Goal: Transaction & Acquisition: Purchase product/service

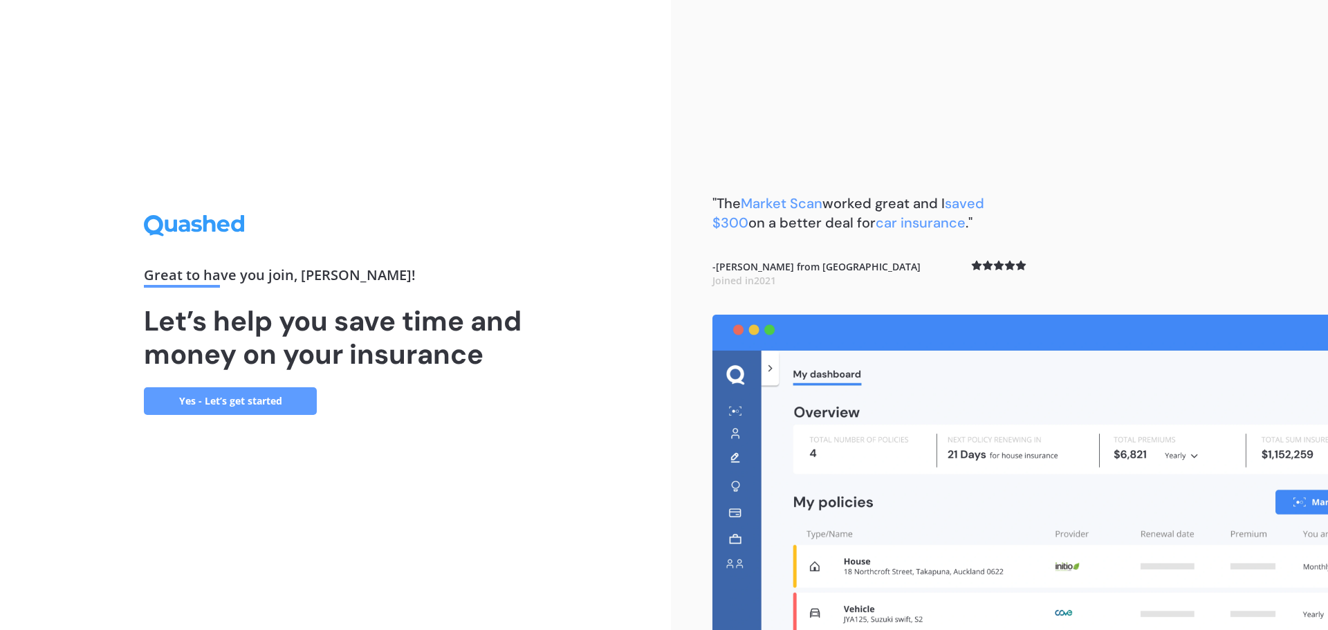
click at [231, 405] on link "Yes - Let’s get started" at bounding box center [230, 401] width 173 height 28
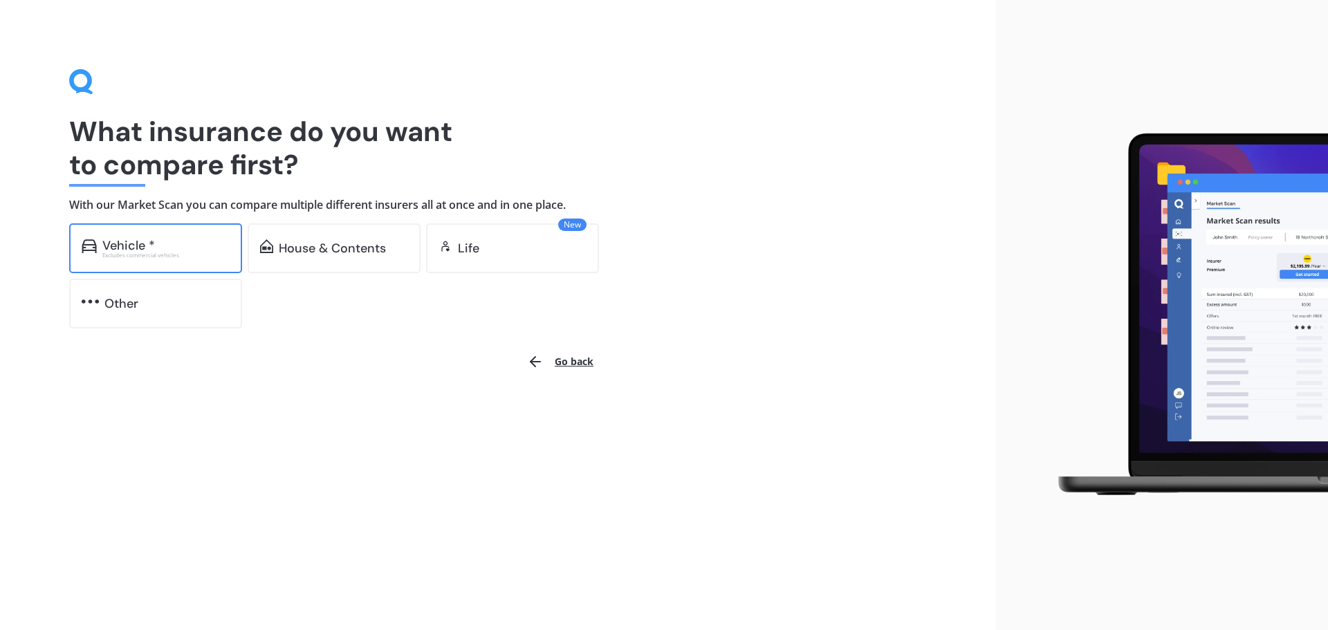
click at [158, 242] on div "Vehicle *" at bounding box center [165, 246] width 127 height 14
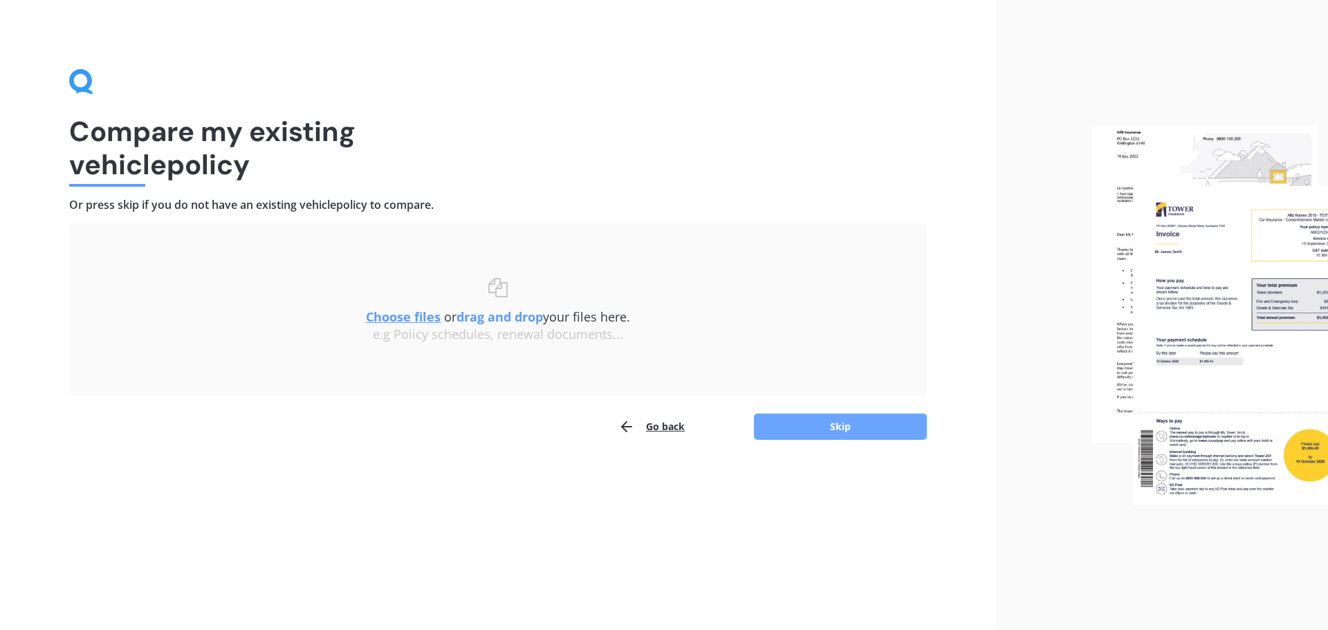
click at [852, 420] on button "Skip" at bounding box center [840, 427] width 173 height 26
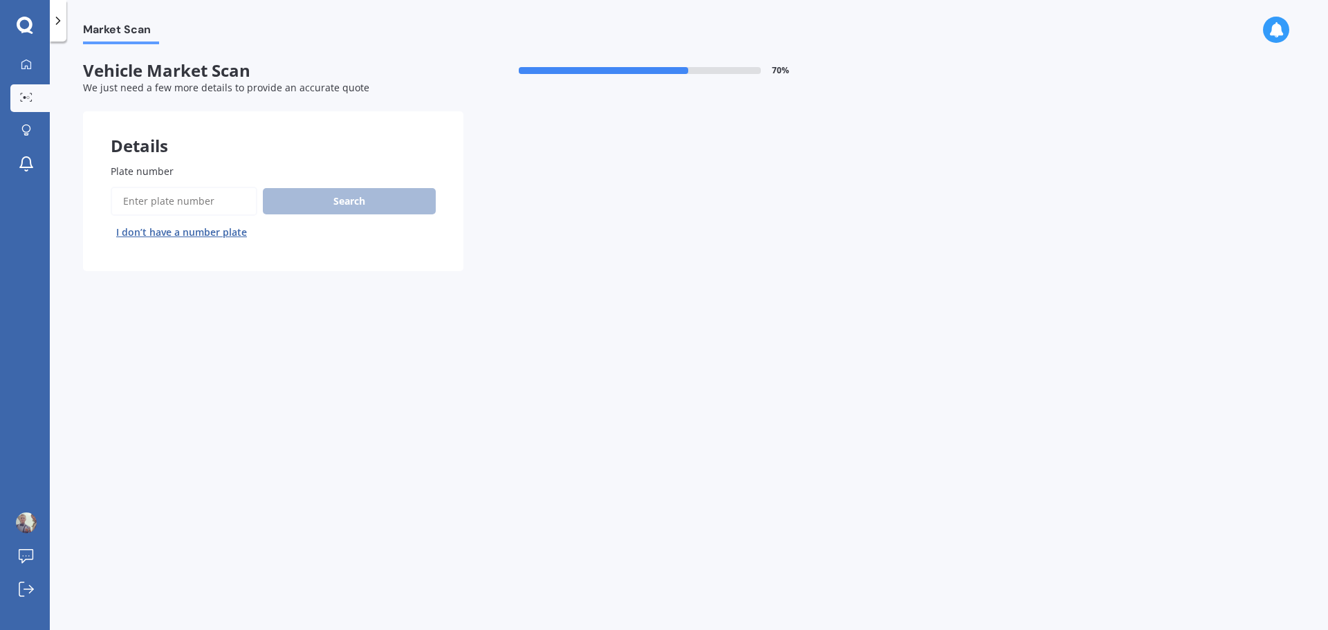
click at [212, 198] on input "Plate number" at bounding box center [184, 201] width 147 height 29
type input "yermaw"
click at [0, 0] on button "Next" at bounding box center [0, 0] width 0 height 0
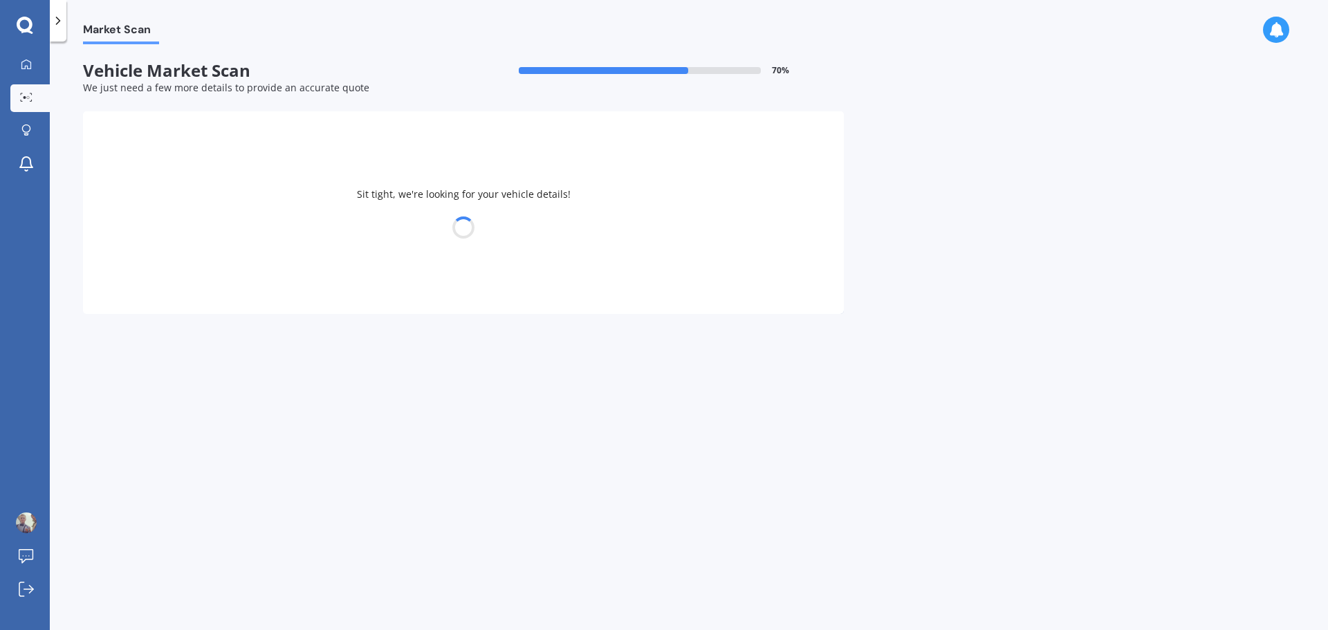
select select "VOLKSWAGEN"
select select "GOLF"
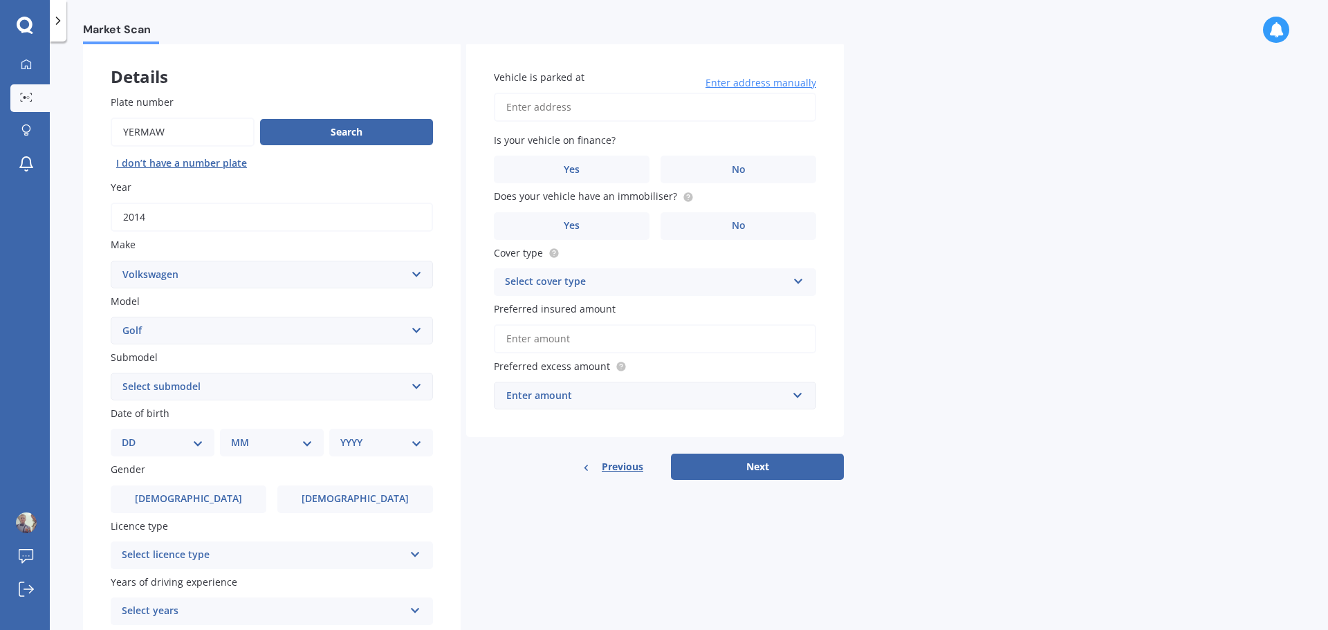
scroll to position [138, 0]
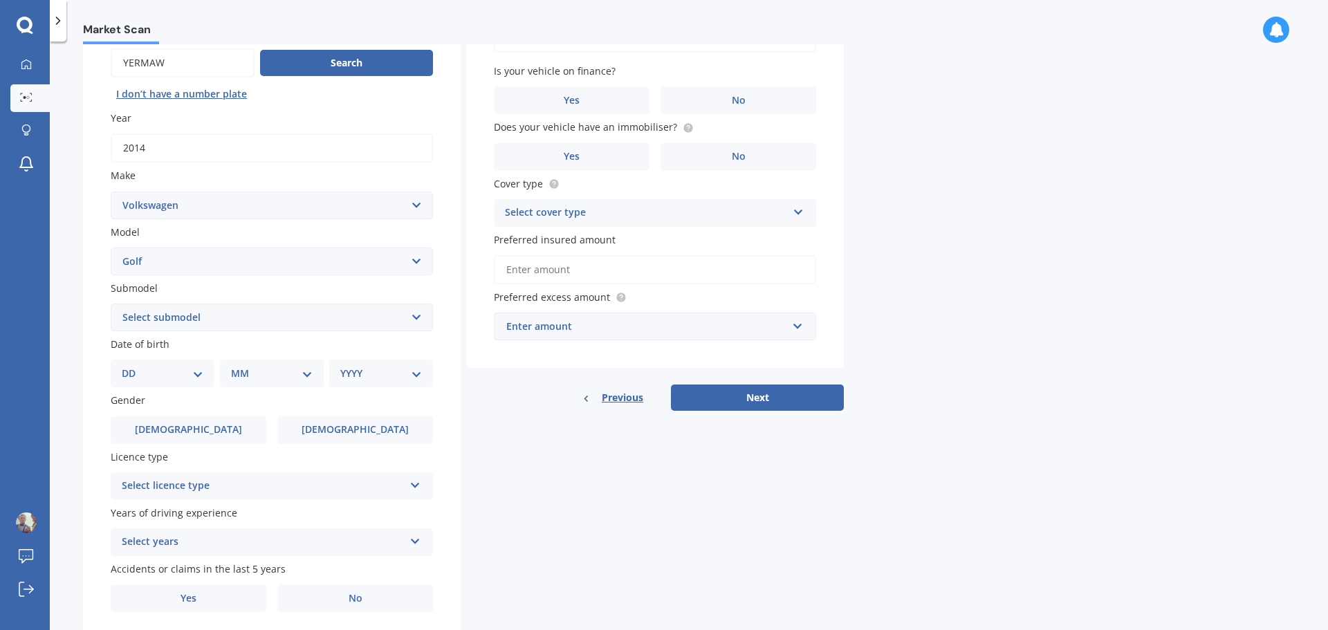
click at [187, 364] on div "DD 01 02 03 04 05 06 07 08 09 10 11 12 13 14 15 16 17 18 19 20 21 22 23 24 25 2…" at bounding box center [163, 374] width 104 height 28
click at [196, 380] on select "DD 01 02 03 04 05 06 07 08 09 10 11 12 13 14 15 16 17 18 19 20 21 22 23 24 25 2…" at bounding box center [163, 373] width 82 height 15
select select "05"
click at [133, 366] on select "DD 01 02 03 04 05 06 07 08 09 10 11 12 13 14 15 16 17 18 19 20 21 22 23 24 25 2…" at bounding box center [163, 373] width 82 height 15
click at [278, 371] on select "MM 01 02 03 04 05 06 07 08 09 10 11 12" at bounding box center [275, 373] width 76 height 15
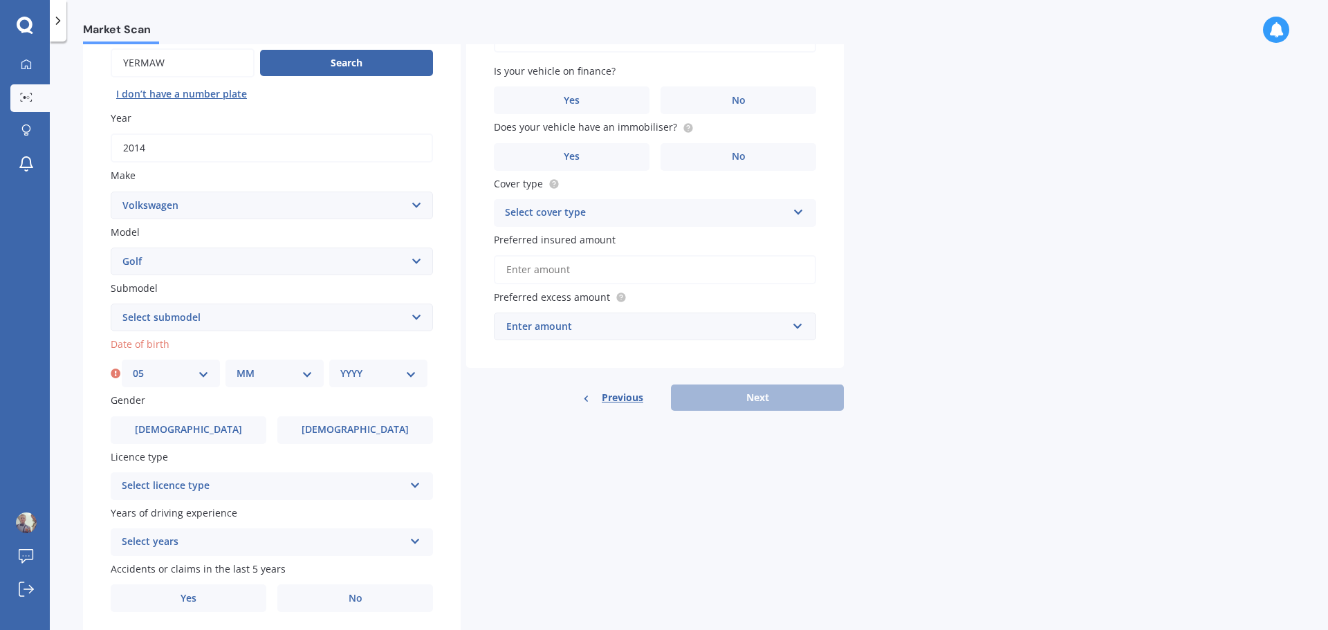
select select "10"
click at [237, 366] on select "MM 01 02 03 04 05 06 07 08 09 10 11 12" at bounding box center [275, 373] width 76 height 15
click at [367, 370] on select "YYYY 2025 2024 2023 2022 2021 2020 2019 2018 2017 2016 2015 2014 2013 2012 2011…" at bounding box center [378, 373] width 76 height 15
select select "1995"
click at [340, 366] on select "YYYY 2025 2024 2023 2022 2021 2020 2019 2018 2017 2016 2015 2014 2013 2012 2011…" at bounding box center [378, 373] width 76 height 15
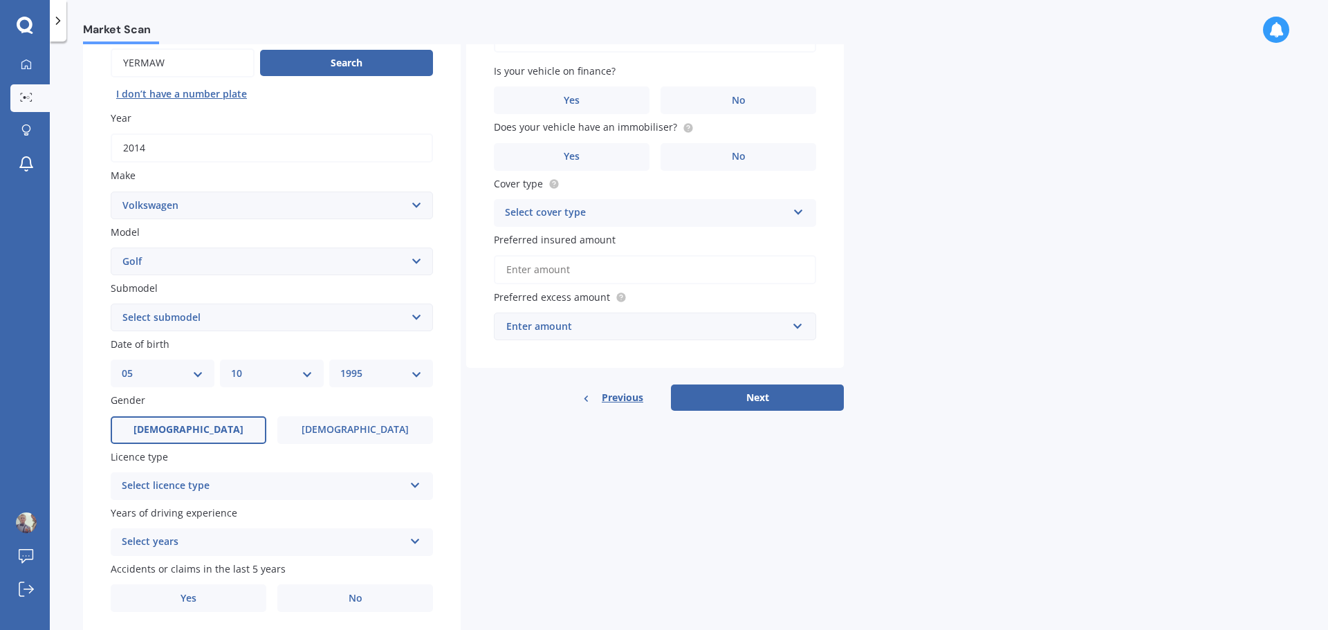
click at [228, 427] on label "[DEMOGRAPHIC_DATA]" at bounding box center [189, 430] width 156 height 28
click at [0, 0] on input "[DEMOGRAPHIC_DATA]" at bounding box center [0, 0] width 0 height 0
click at [301, 483] on div "Select licence type" at bounding box center [263, 486] width 282 height 17
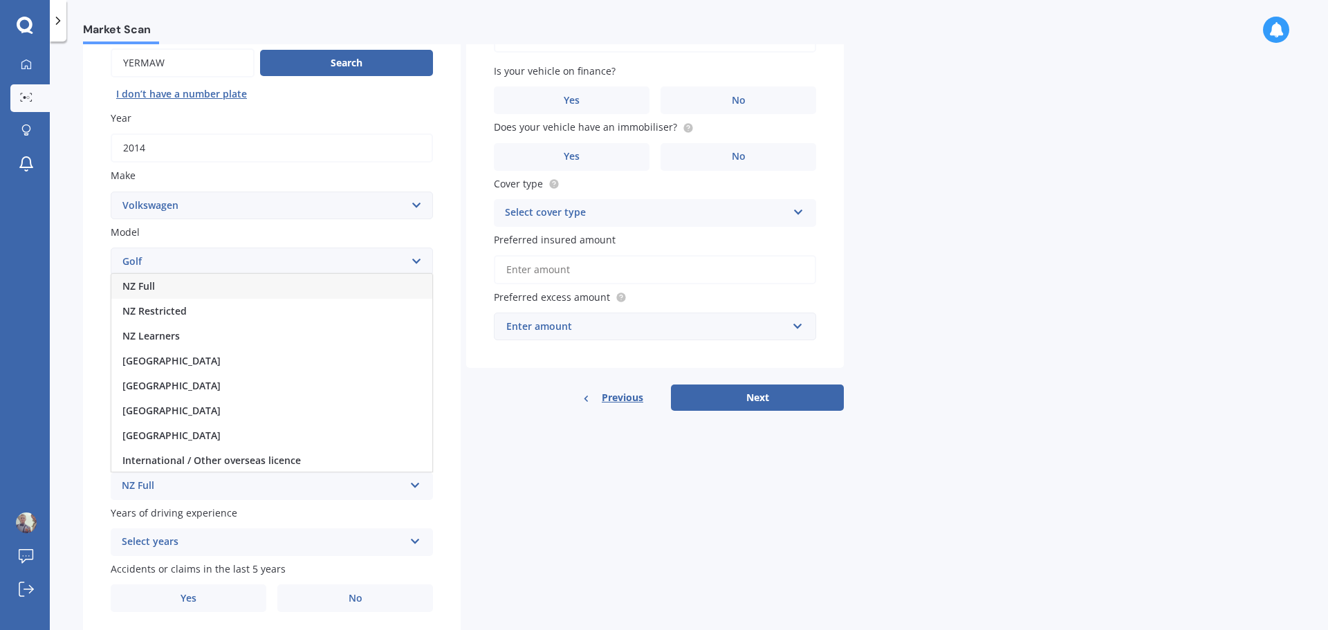
click at [247, 290] on div "NZ Full" at bounding box center [271, 286] width 321 height 25
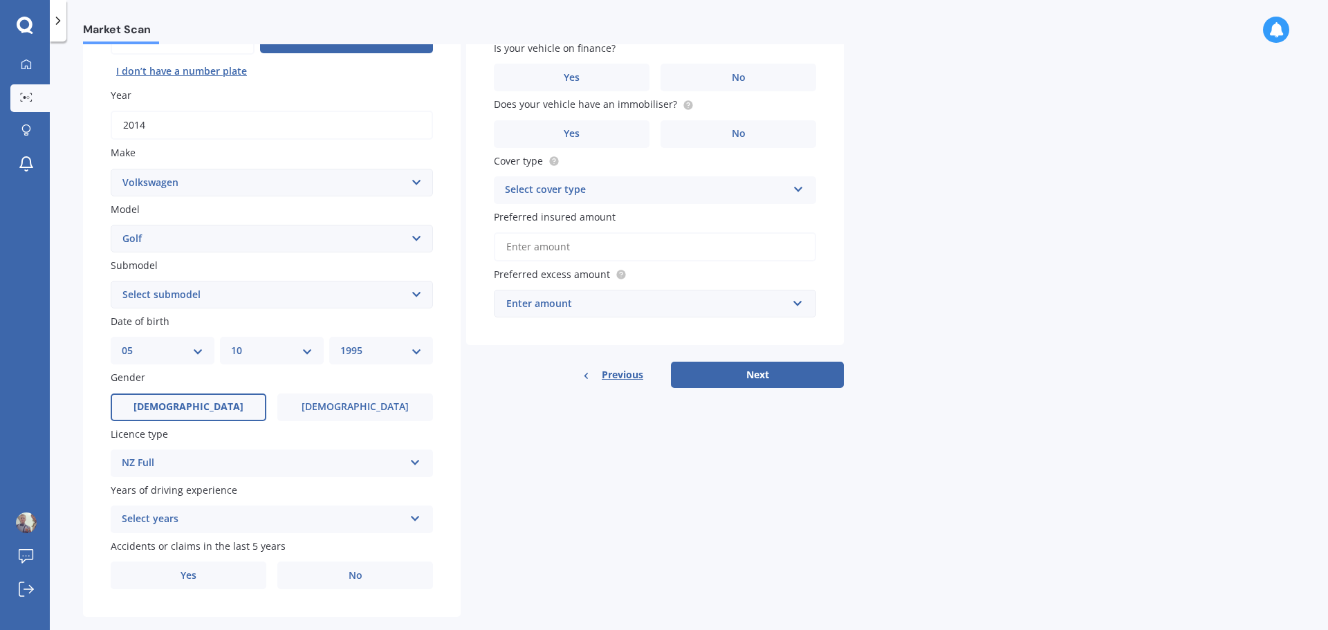
scroll to position [184, 0]
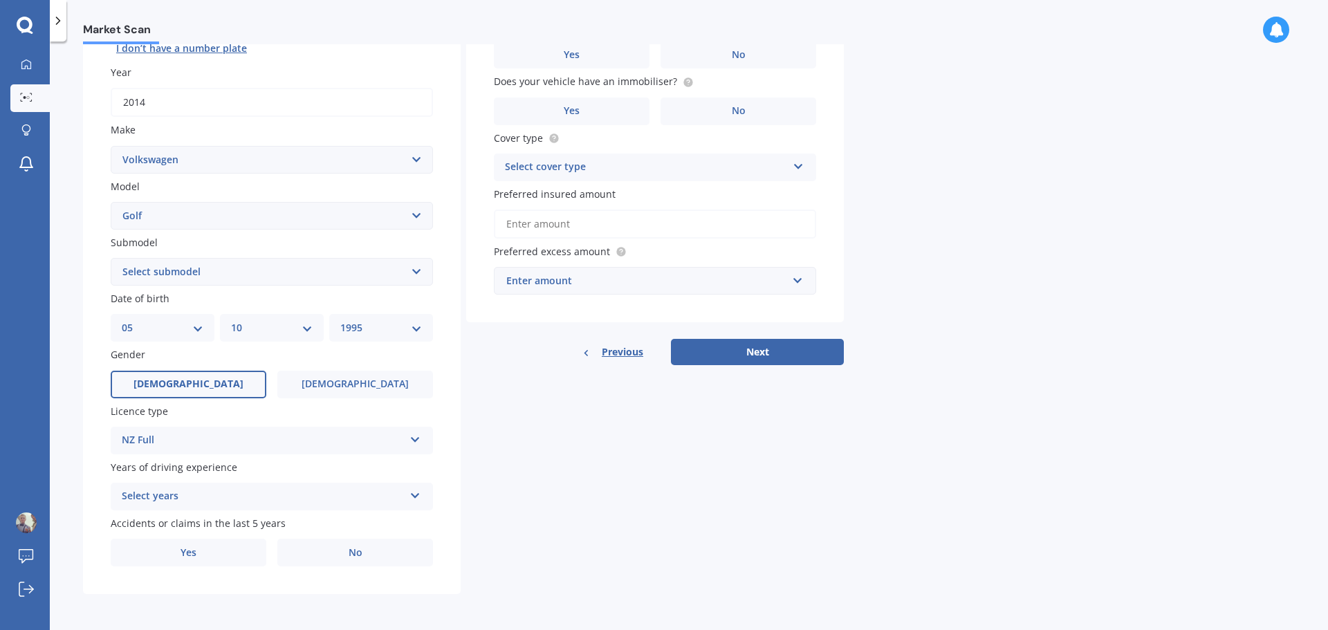
click at [304, 491] on div "Select years" at bounding box center [263, 496] width 282 height 17
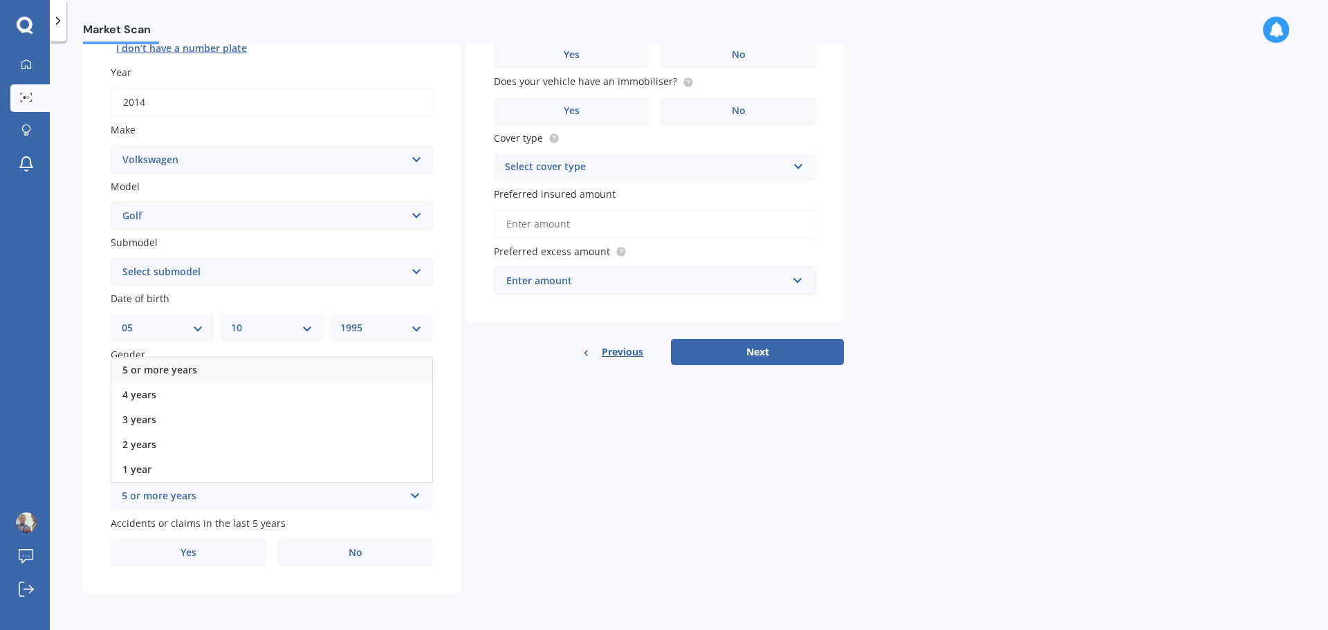
click at [212, 376] on div "5 or more years" at bounding box center [271, 370] width 321 height 25
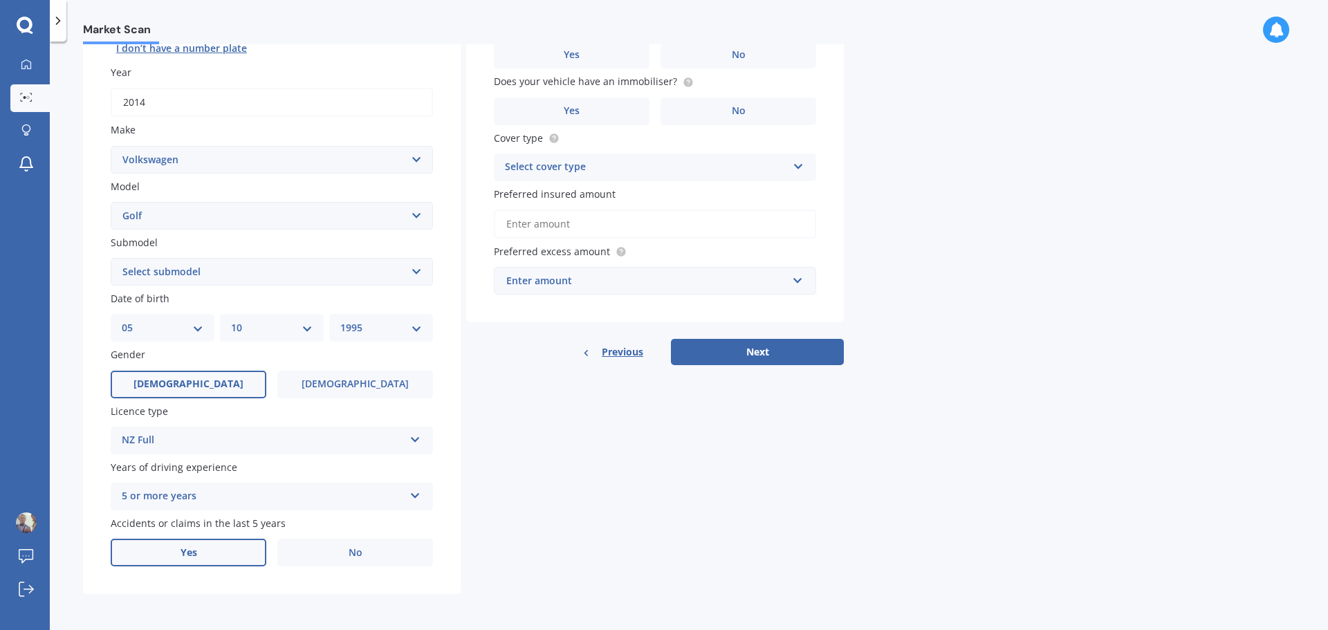
click at [165, 552] on label "Yes" at bounding box center [189, 553] width 156 height 28
click at [0, 0] on input "Yes" at bounding box center [0, 0] width 0 height 0
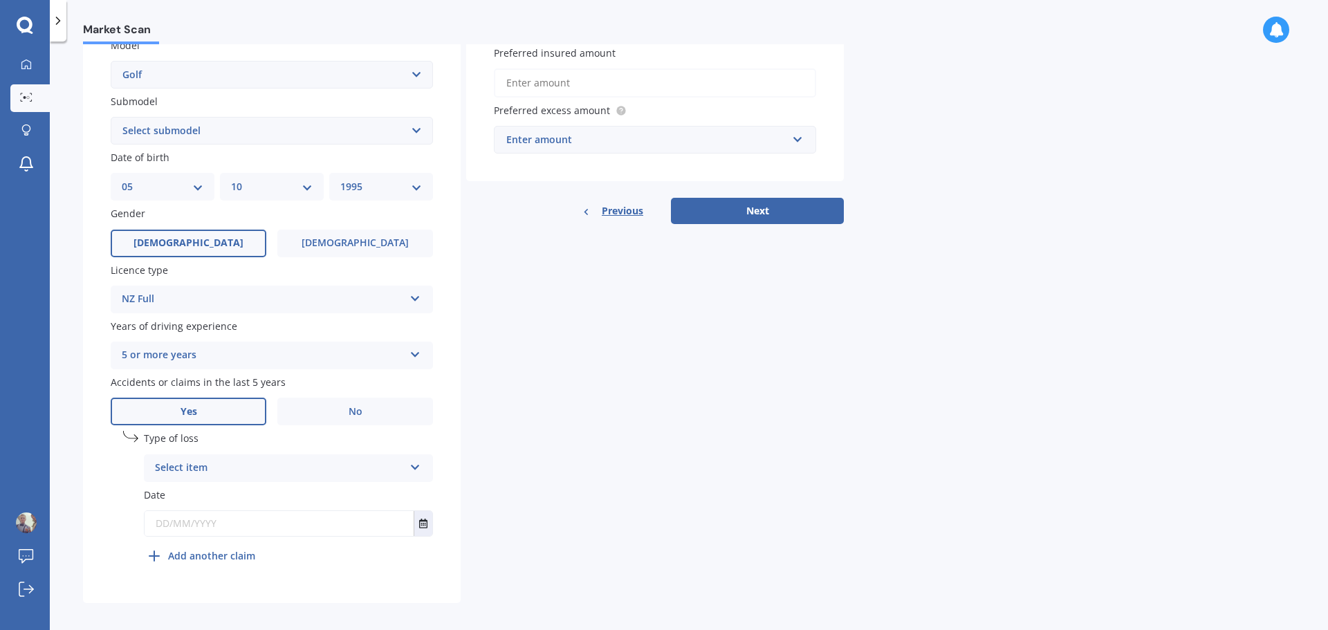
scroll to position [334, 0]
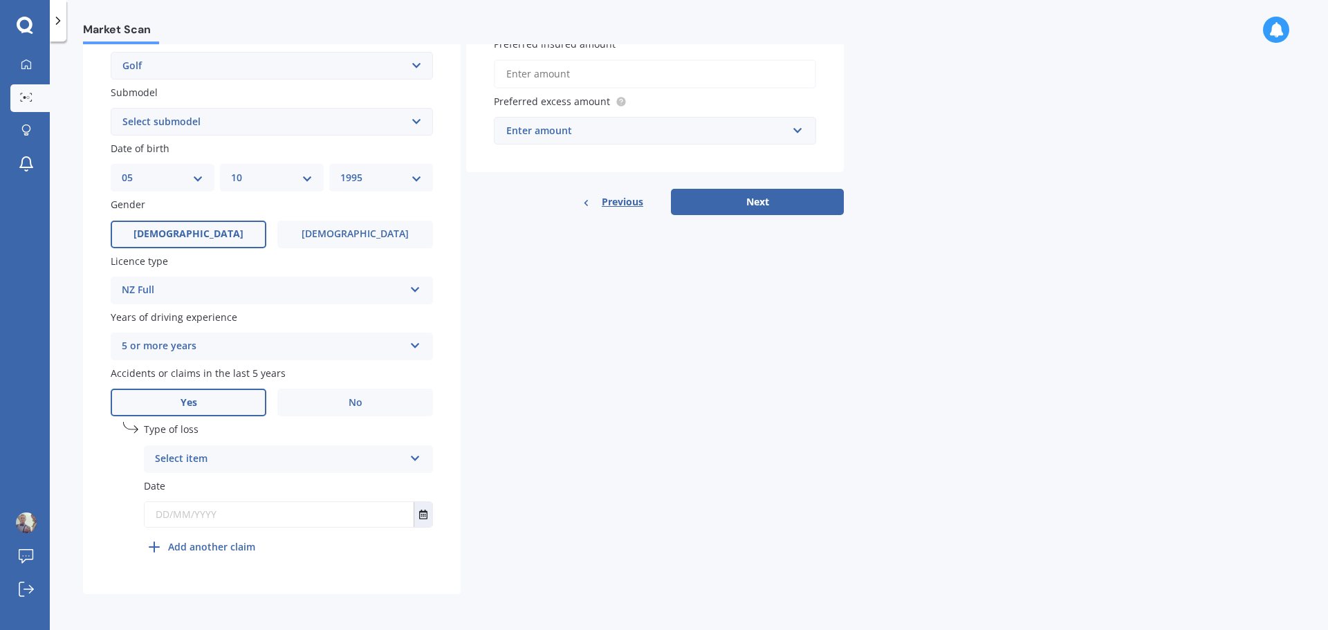
click at [281, 461] on div "Select item" at bounding box center [279, 459] width 249 height 17
click at [293, 512] on div "Not at fault accident" at bounding box center [289, 511] width 288 height 25
click at [426, 520] on button "Select date" at bounding box center [423, 514] width 19 height 25
click at [263, 514] on input "text" at bounding box center [279, 514] width 269 height 25
type input "[DATE]"
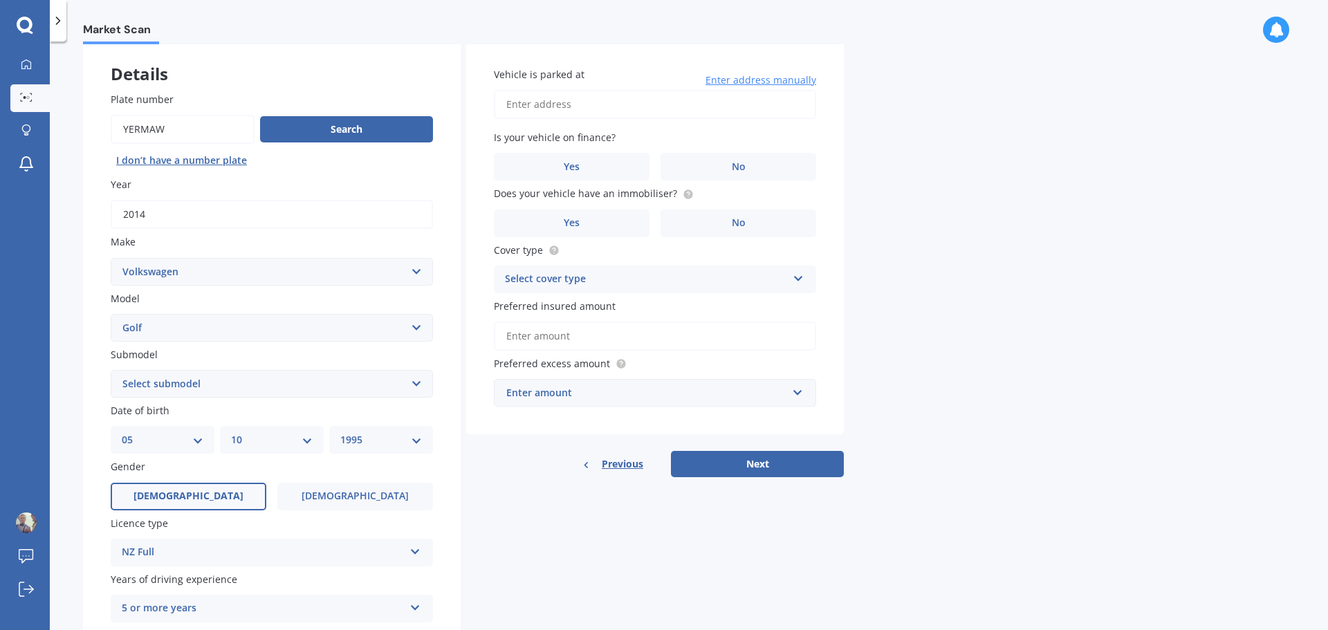
scroll to position [57, 0]
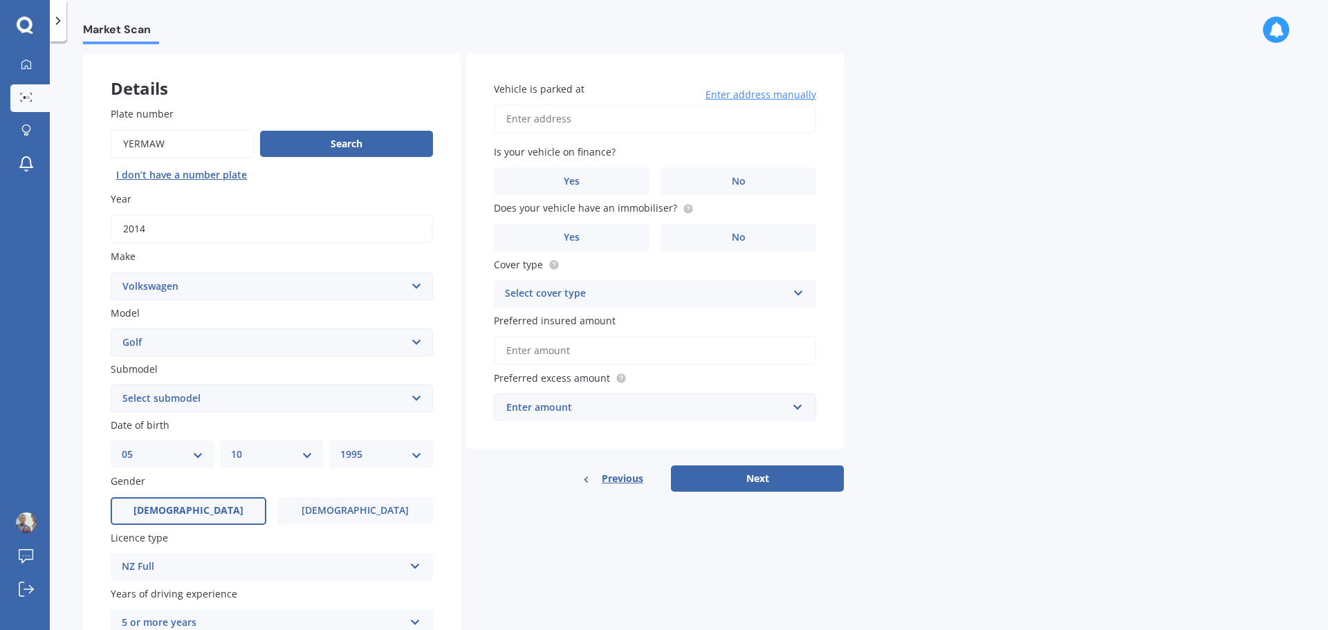
click at [586, 122] on input "Vehicle is parked at" at bounding box center [655, 118] width 322 height 29
click at [616, 176] on label "Yes" at bounding box center [572, 181] width 156 height 28
click at [0, 0] on input "Yes" at bounding box center [0, 0] width 0 height 0
click at [679, 237] on label "No" at bounding box center [738, 238] width 156 height 28
click at [0, 0] on input "No" at bounding box center [0, 0] width 0 height 0
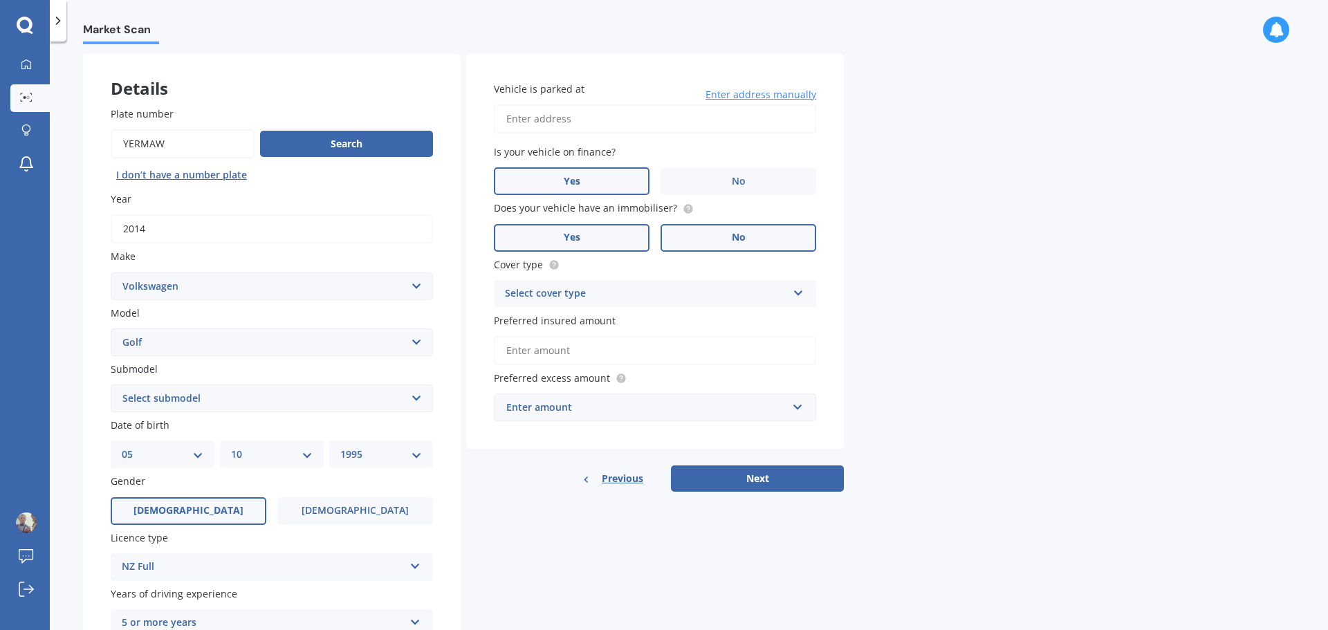
click at [611, 242] on label "Yes" at bounding box center [572, 238] width 156 height 28
click at [0, 0] on input "Yes" at bounding box center [0, 0] width 0 height 0
click at [677, 284] on div "Select cover type Comprehensive Third Party, Fire & Theft Third Party" at bounding box center [655, 294] width 322 height 28
click at [626, 322] on div "Comprehensive" at bounding box center [654, 320] width 321 height 25
click at [603, 407] on div "Enter amount" at bounding box center [646, 407] width 281 height 15
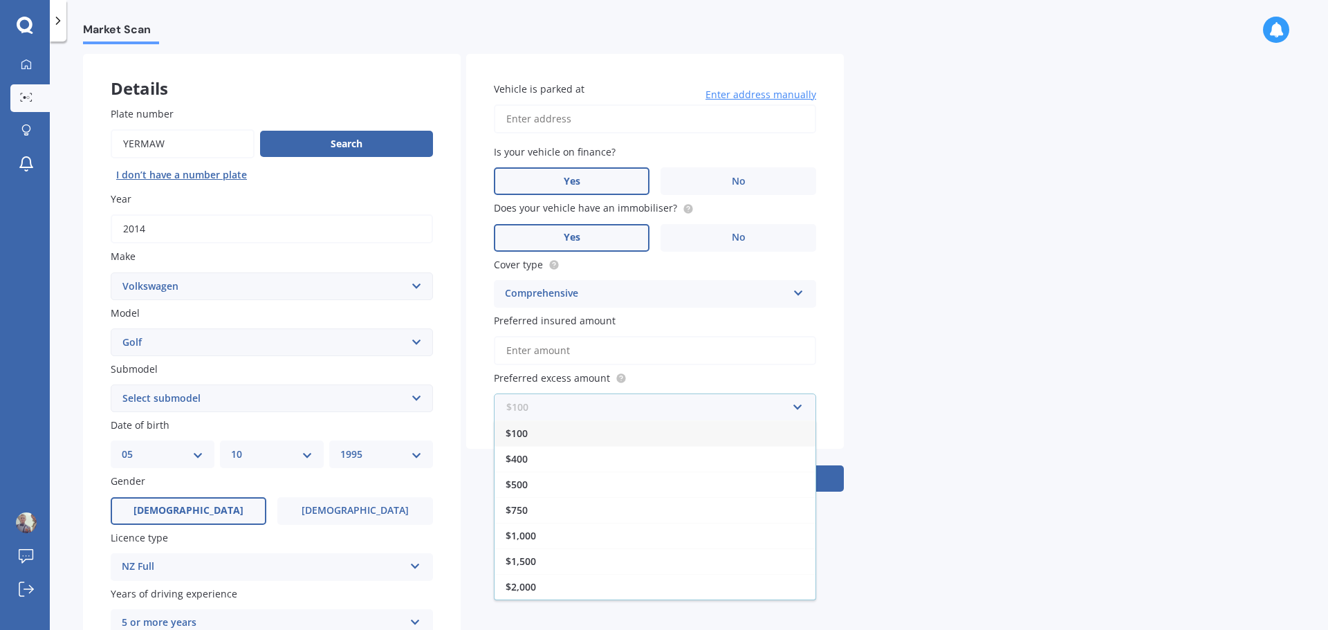
click at [603, 407] on input "text" at bounding box center [650, 407] width 310 height 26
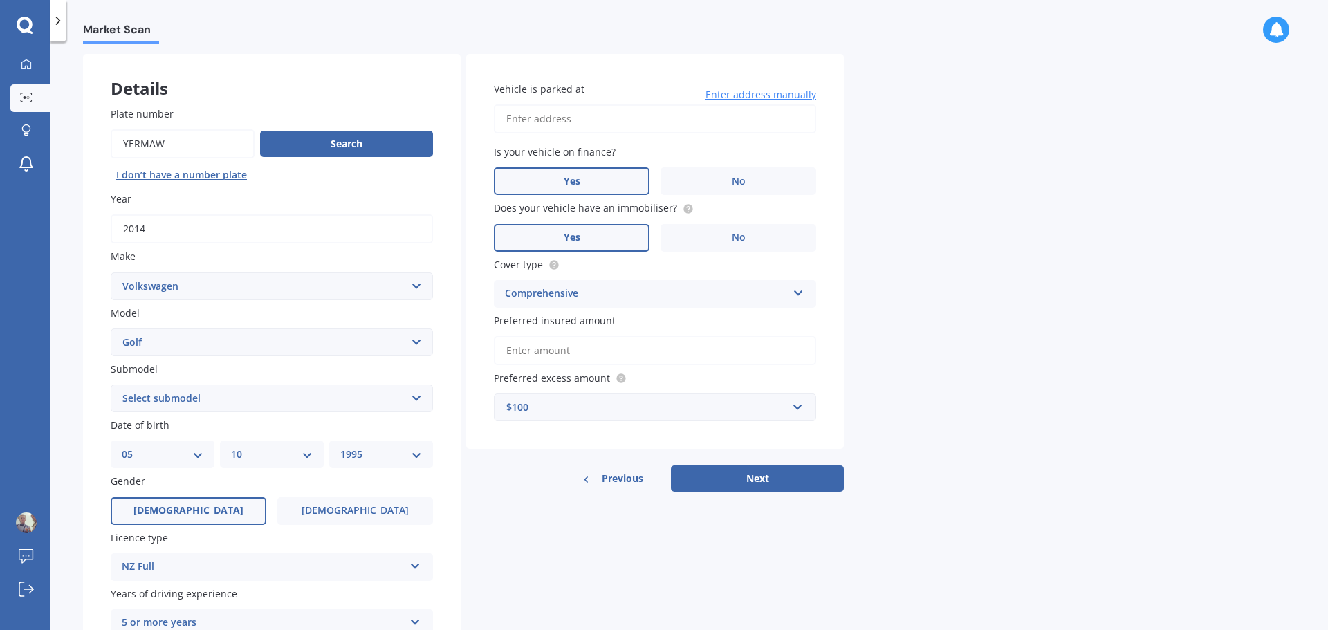
click at [721, 358] on input "Preferred insured amount" at bounding box center [655, 350] width 322 height 29
click at [597, 111] on input "Vehicle is parked at" at bounding box center [655, 118] width 322 height 29
type input "[STREET_ADDRESS]"
drag, startPoint x: 602, startPoint y: 349, endPoint x: 568, endPoint y: 358, distance: 34.9
click at [569, 358] on input "Preferred insured amount" at bounding box center [655, 350] width 322 height 29
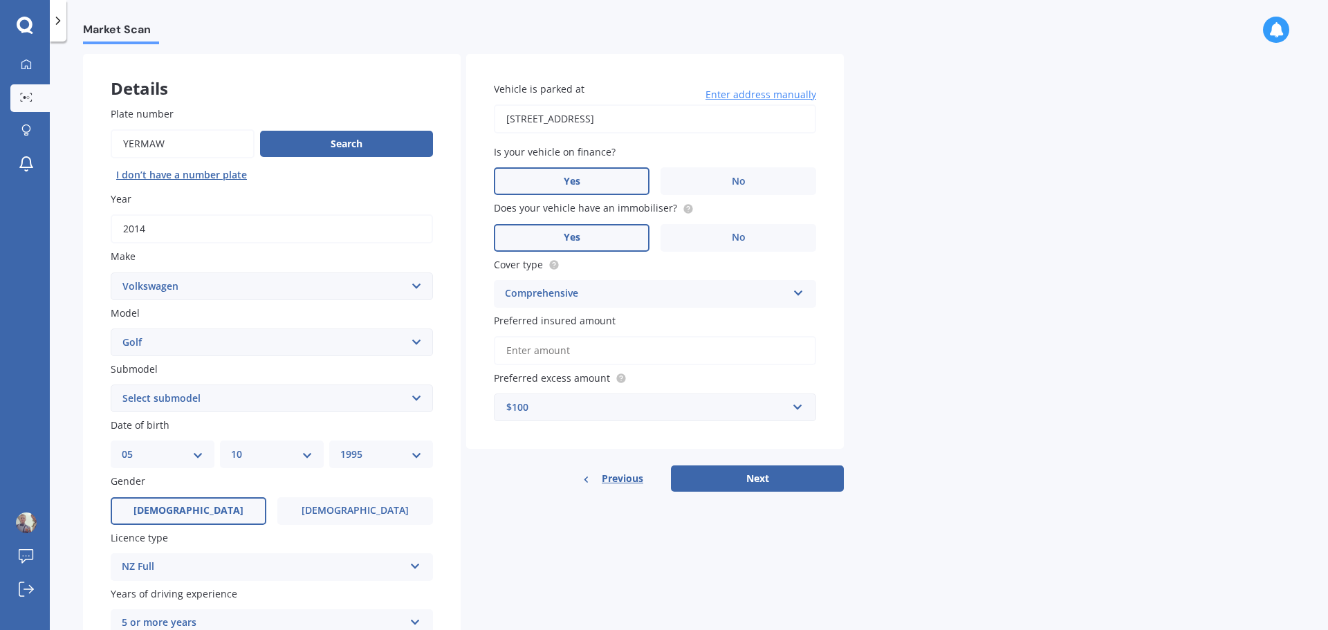
click at [566, 350] on input "Preferred insured amount" at bounding box center [655, 350] width 322 height 29
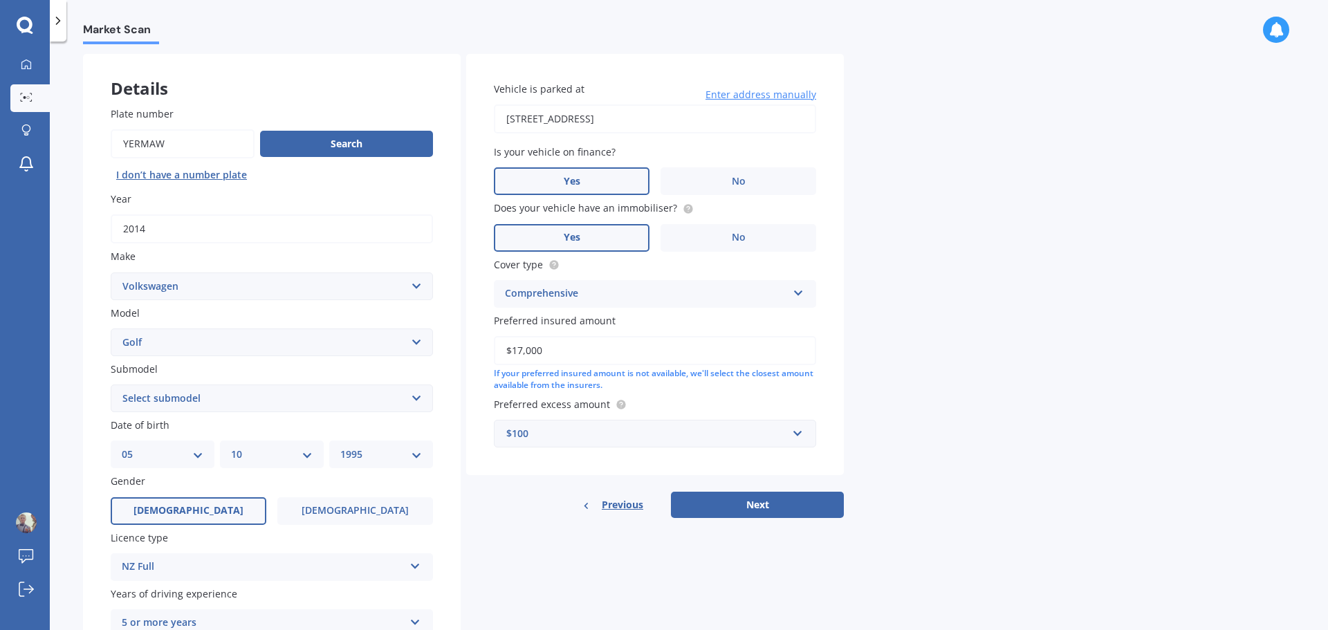
type input "$17,000"
click at [1057, 317] on div "Market Scan Vehicle Market Scan 70 % We just need a few more details to provide…" at bounding box center [689, 338] width 1278 height 588
click at [776, 500] on button "Next" at bounding box center [757, 505] width 173 height 26
click at [247, 405] on select "Select submodel (All other) 1.4 GT TSI 1.4 TSI 1.6 1.6 FSI 1.6 TSI 1.8 1.9 TDI …" at bounding box center [272, 398] width 322 height 28
select select "1.4 TSI"
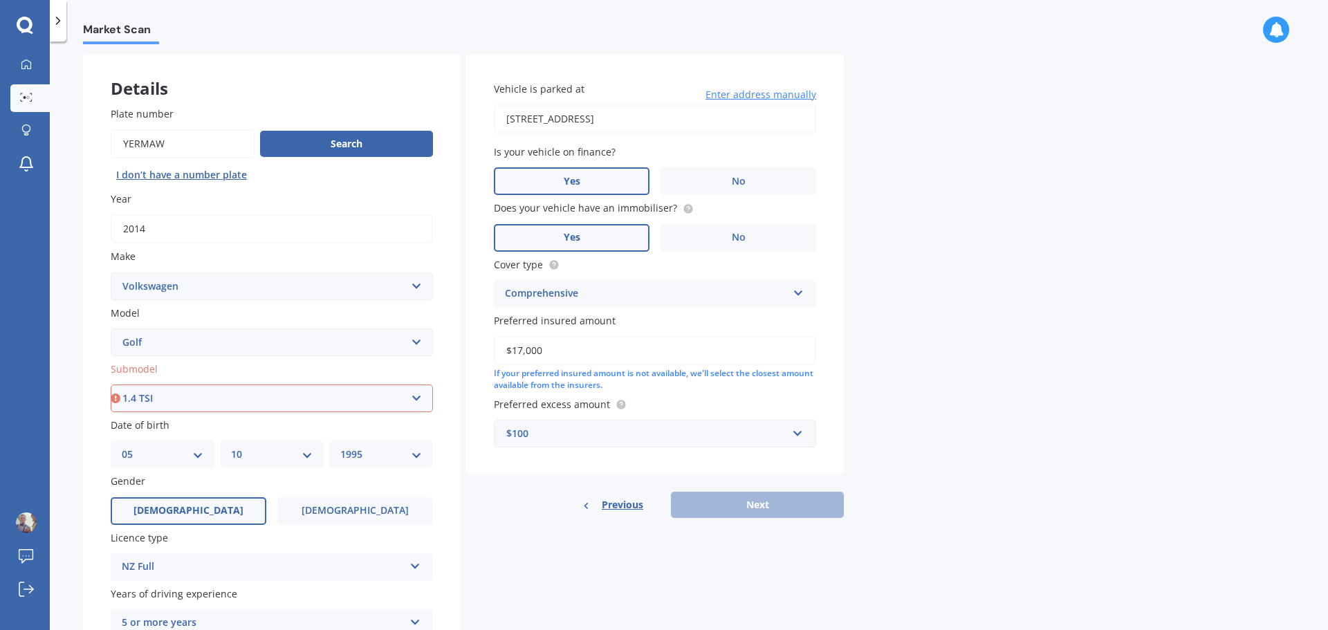
click at [111, 384] on select "Select submodel (All other) 1.4 GT TSI 1.4 TSI 1.6 1.6 FSI 1.6 TSI 1.8 1.9 TDI …" at bounding box center [272, 398] width 322 height 28
click at [712, 508] on button "Next" at bounding box center [757, 505] width 173 height 26
select select "05"
select select "10"
select select "1995"
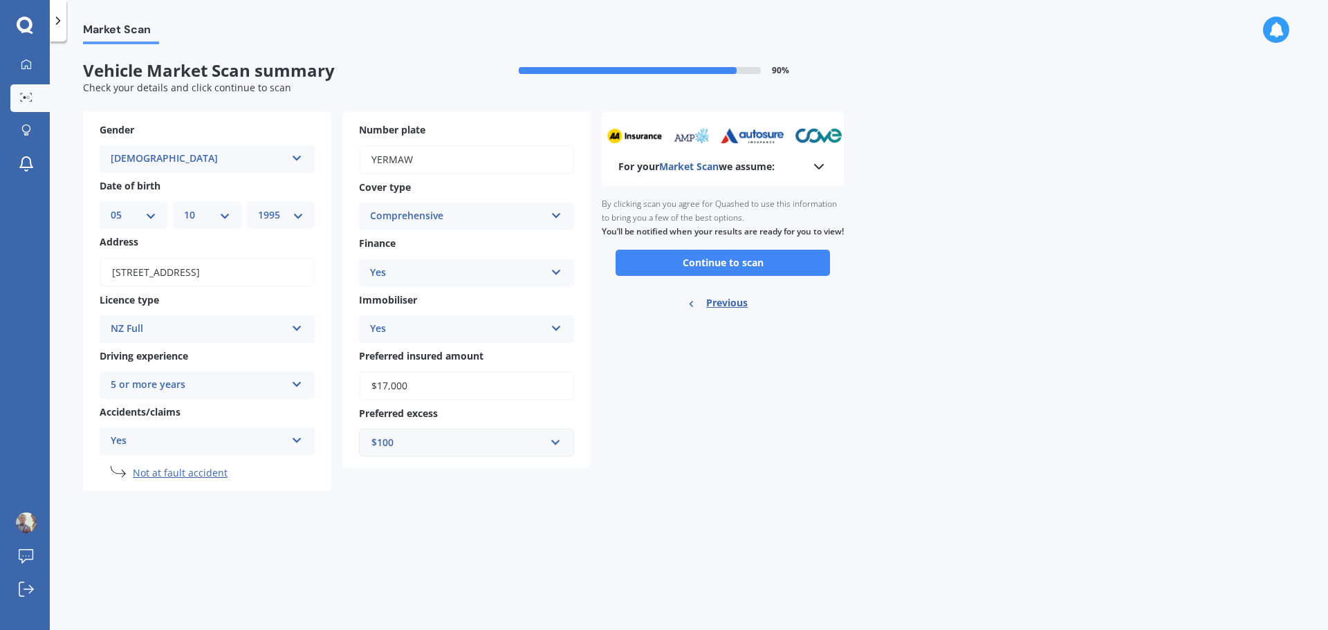
scroll to position [0, 0]
click at [713, 274] on button "Continue to scan" at bounding box center [722, 263] width 214 height 26
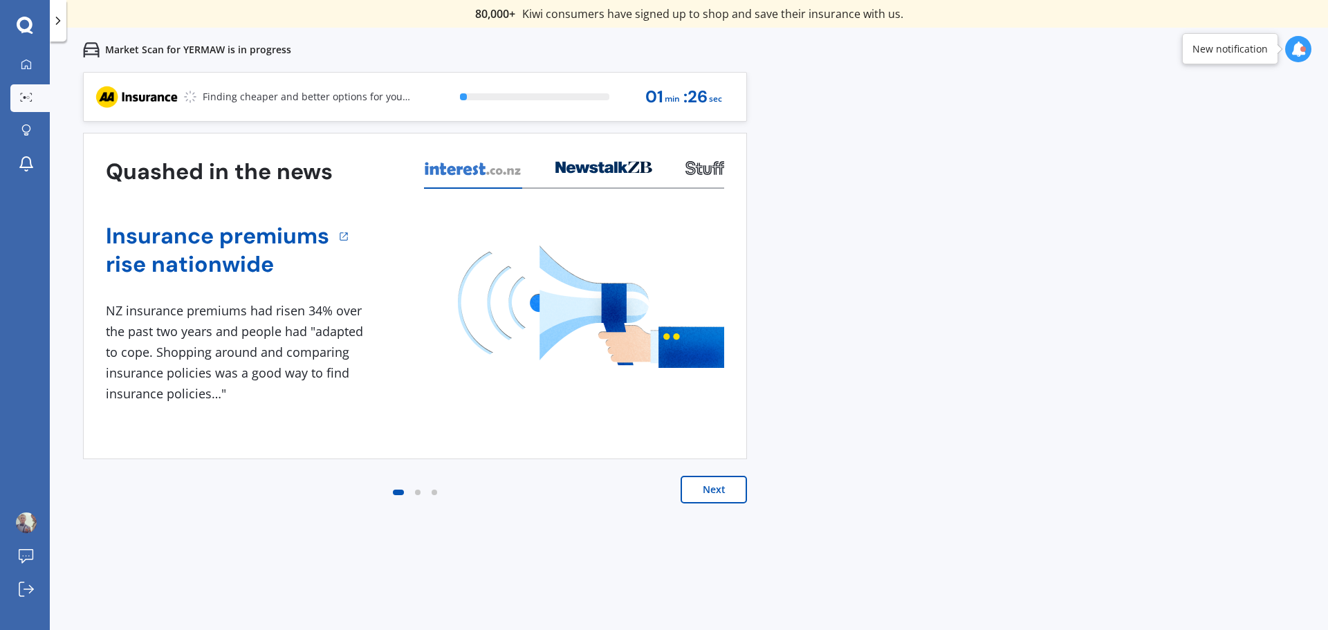
click at [716, 488] on button "Next" at bounding box center [713, 490] width 66 height 28
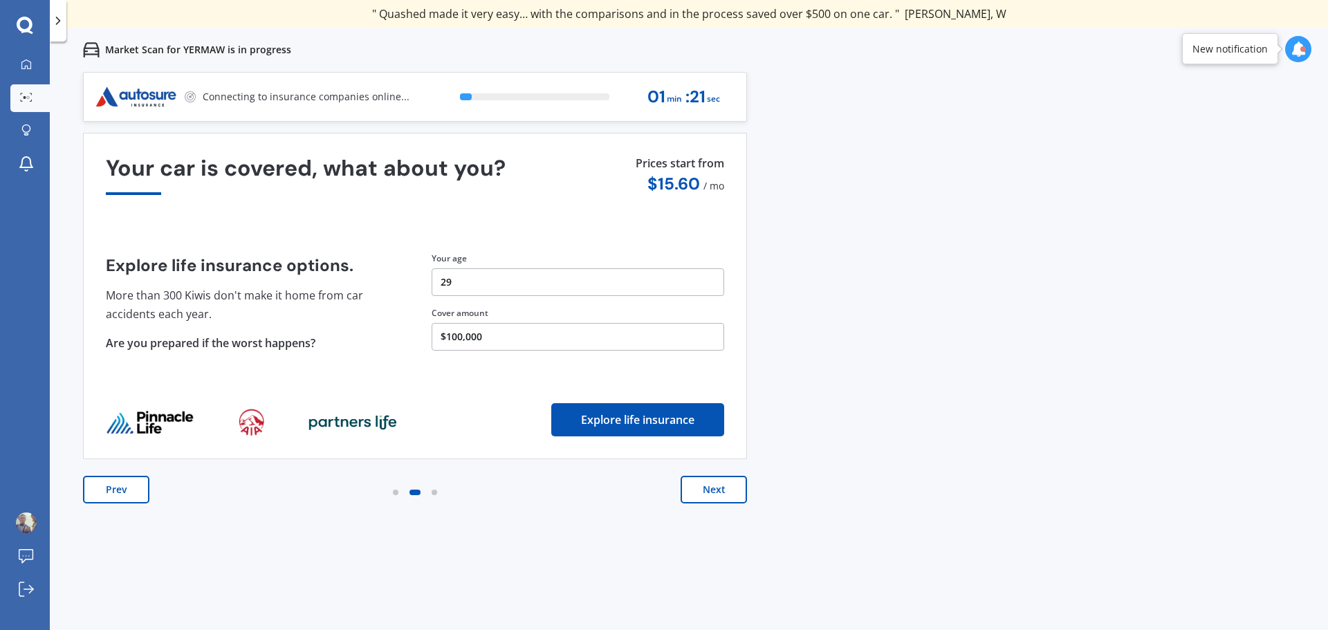
click at [149, 488] on div "Prev Next" at bounding box center [415, 503] width 664 height 55
click at [124, 489] on button "Prev" at bounding box center [116, 490] width 66 height 28
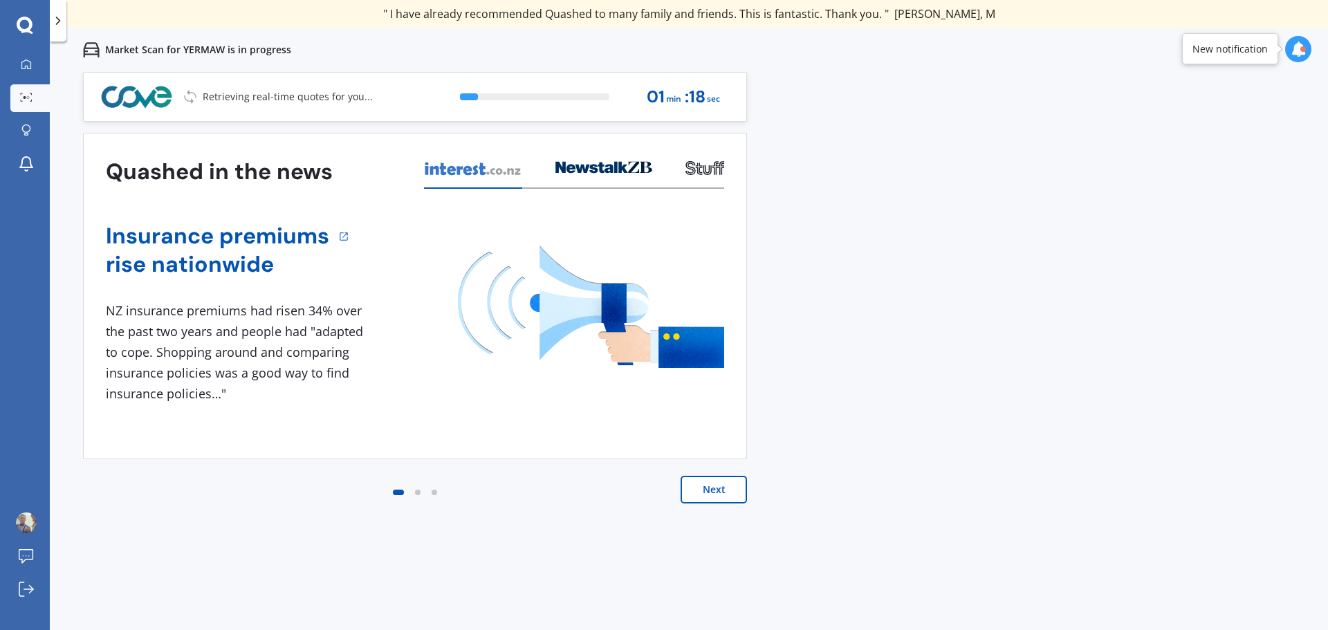
click at [725, 492] on button "Next" at bounding box center [713, 490] width 66 height 28
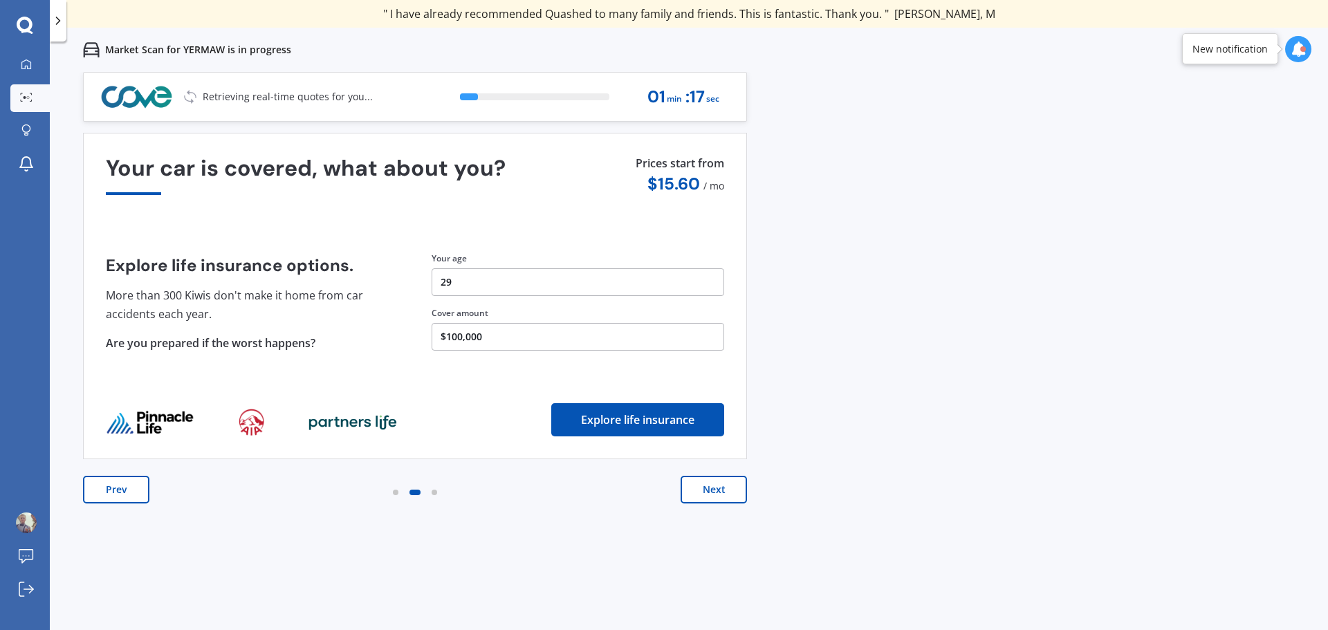
click at [725, 492] on button "Next" at bounding box center [713, 490] width 66 height 28
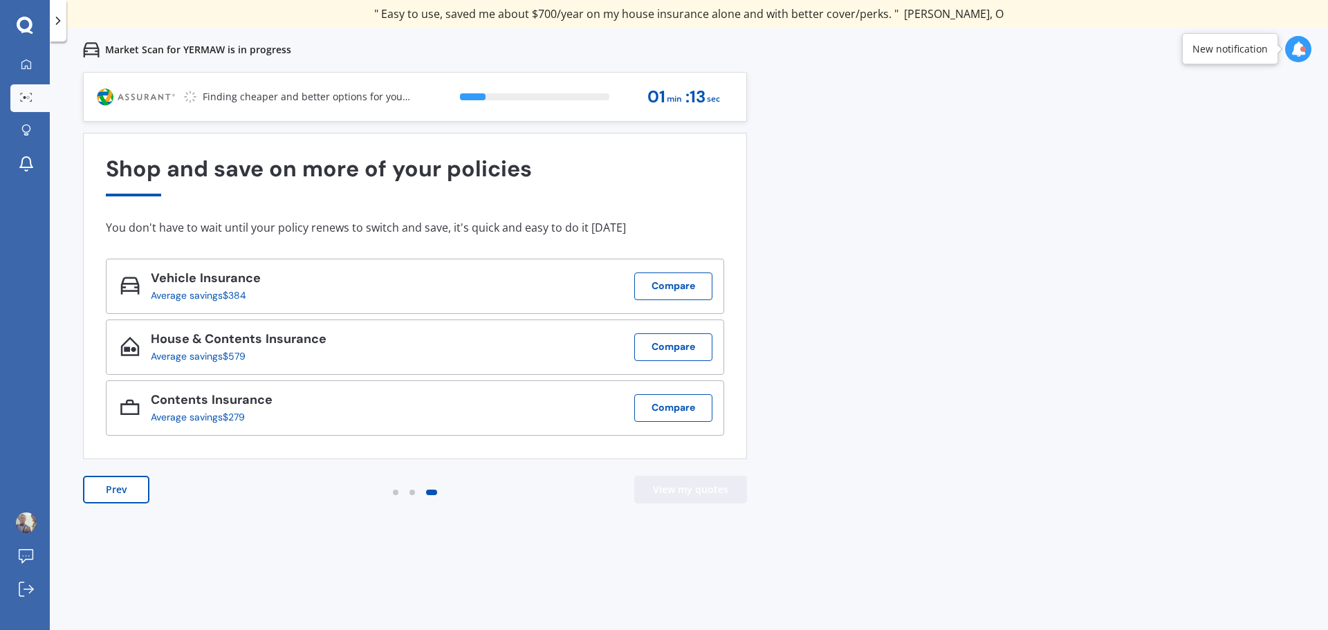
click at [725, 492] on button "View my quotes" at bounding box center [690, 490] width 113 height 28
click at [136, 497] on button "Prev" at bounding box center [116, 490] width 66 height 28
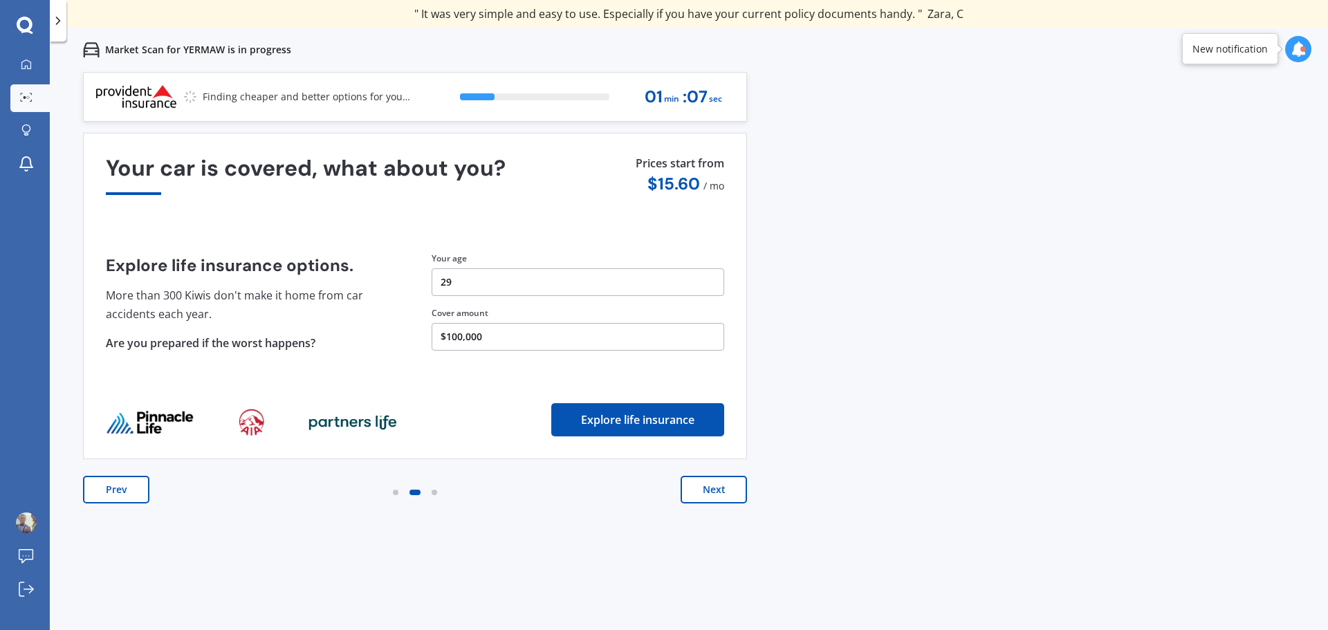
click at [136, 497] on button "Prev" at bounding box center [116, 490] width 66 height 28
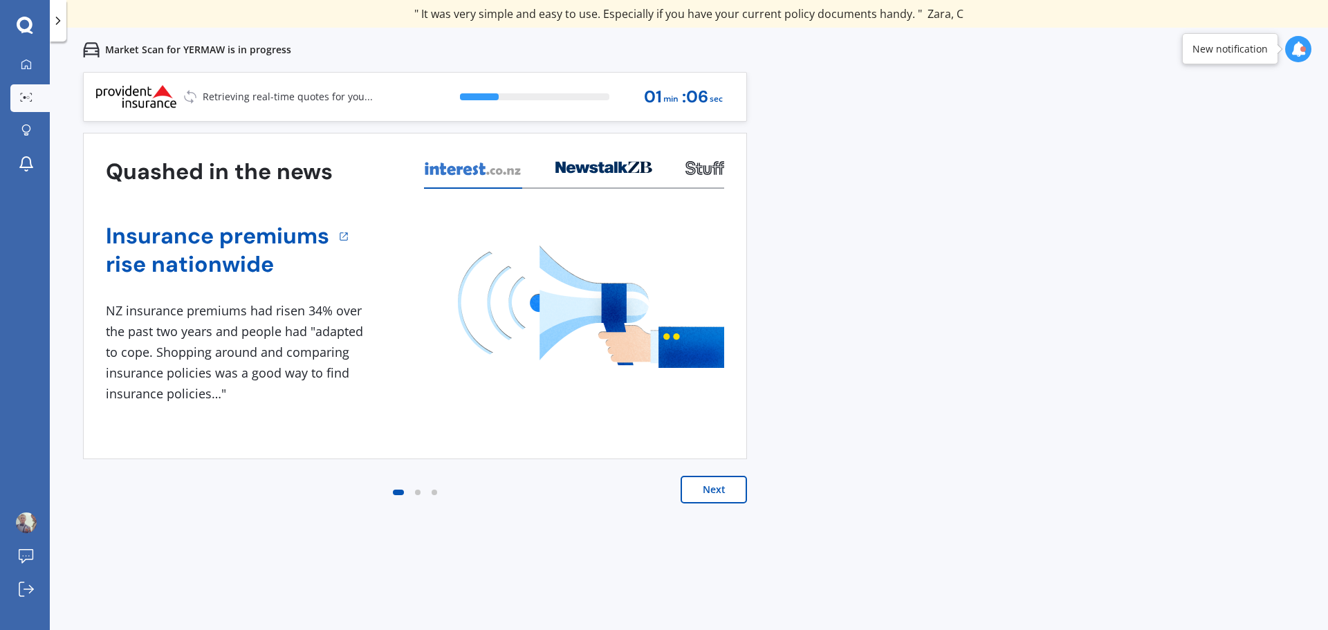
click at [728, 487] on button "Next" at bounding box center [713, 490] width 66 height 28
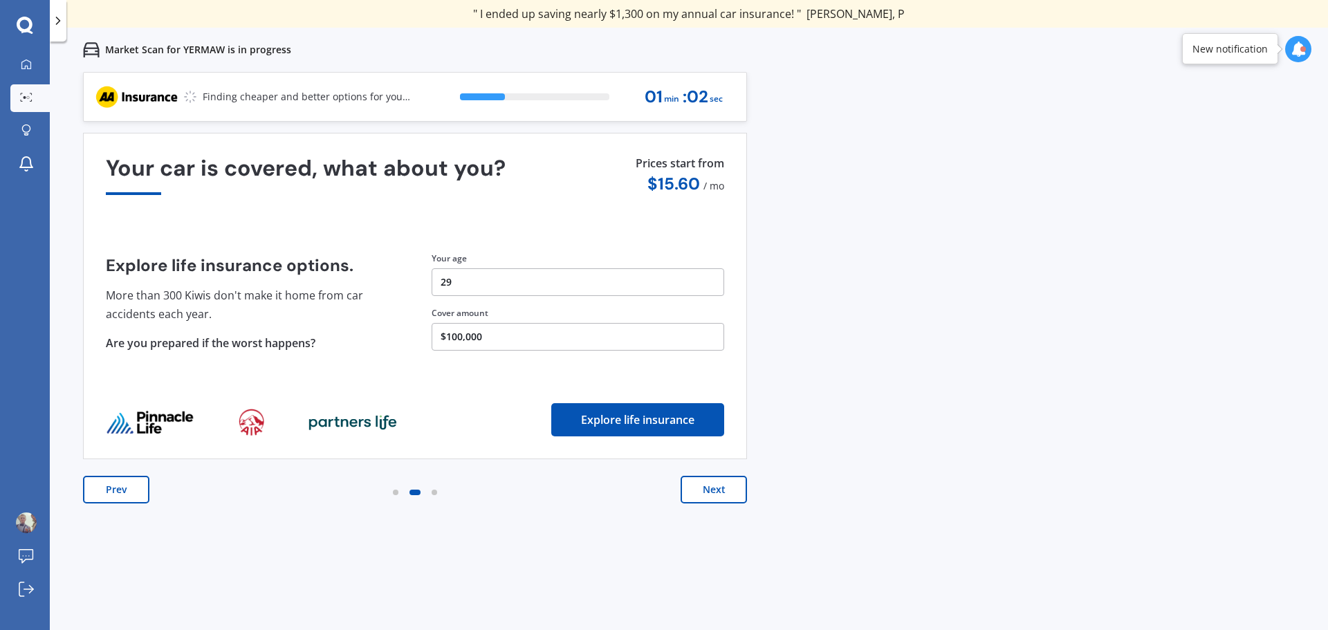
drag, startPoint x: 728, startPoint y: 487, endPoint x: 537, endPoint y: 464, distance: 192.2
click at [605, 505] on div "Prev Next" at bounding box center [415, 503] width 664 height 55
drag, startPoint x: 605, startPoint y: 416, endPoint x: 582, endPoint y: 500, distance: 87.4
click at [582, 500] on div "Prev Next" at bounding box center [415, 503] width 664 height 55
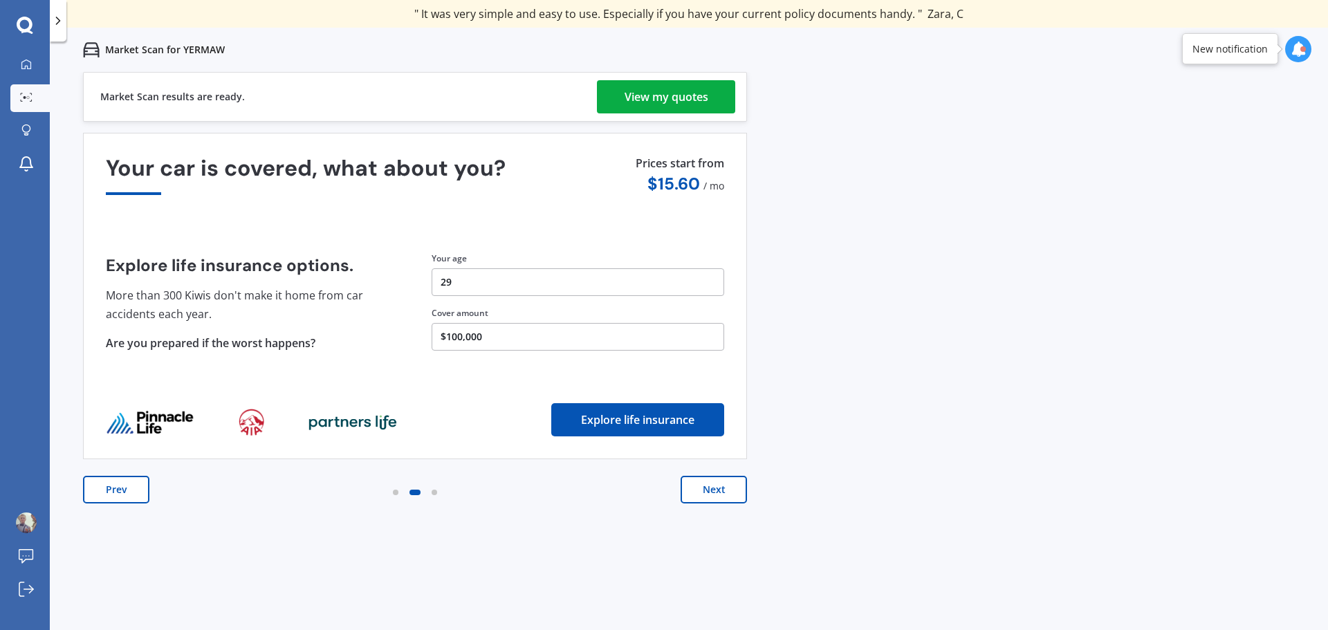
click at [702, 489] on button "Next" at bounding box center [713, 490] width 66 height 28
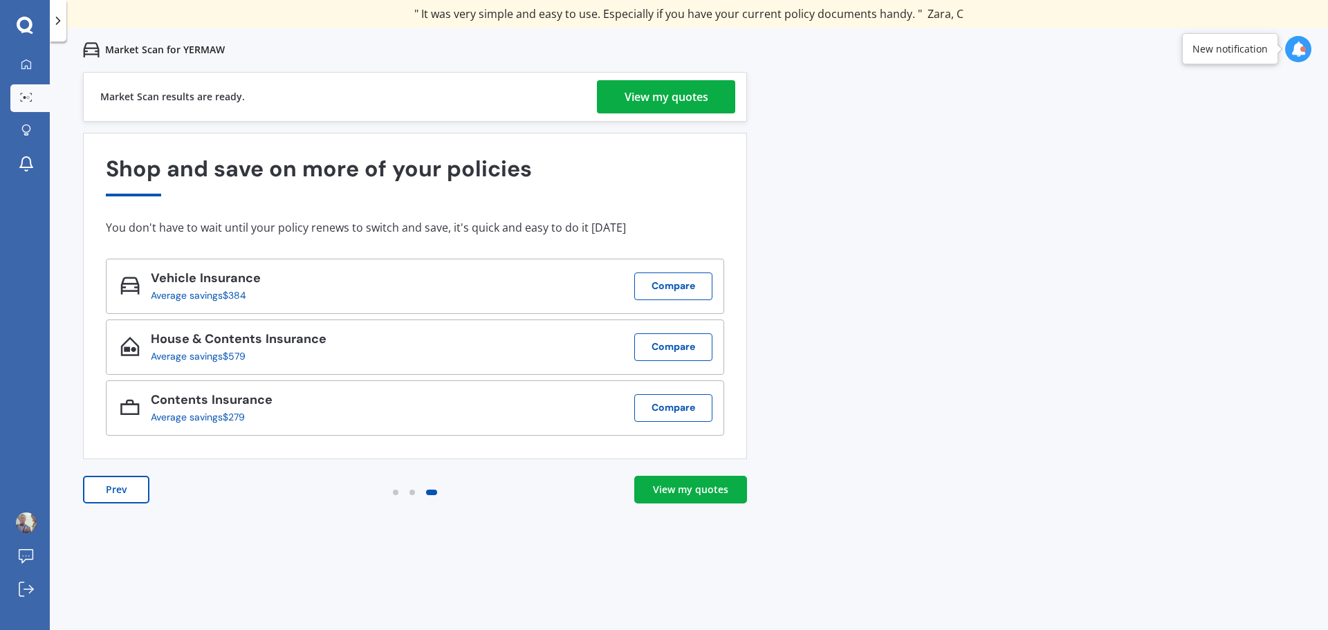
click at [702, 489] on div "View my quotes" at bounding box center [690, 490] width 75 height 14
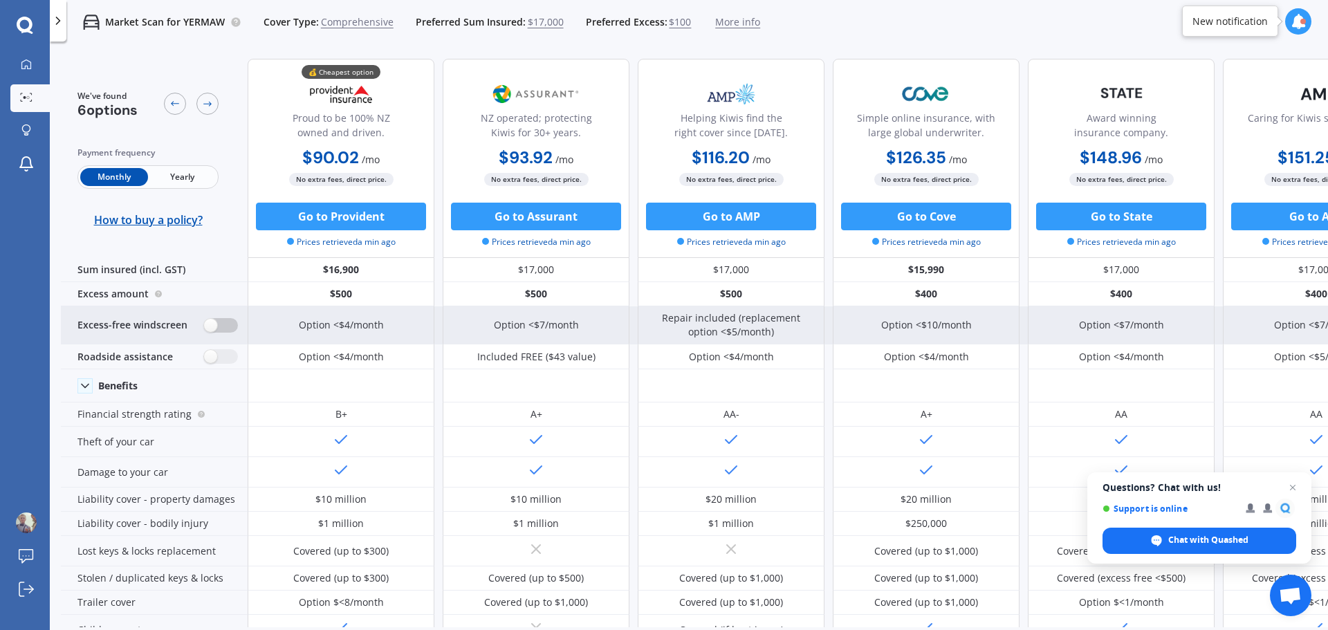
click at [212, 328] on label at bounding box center [221, 325] width 34 height 15
radio input "true"
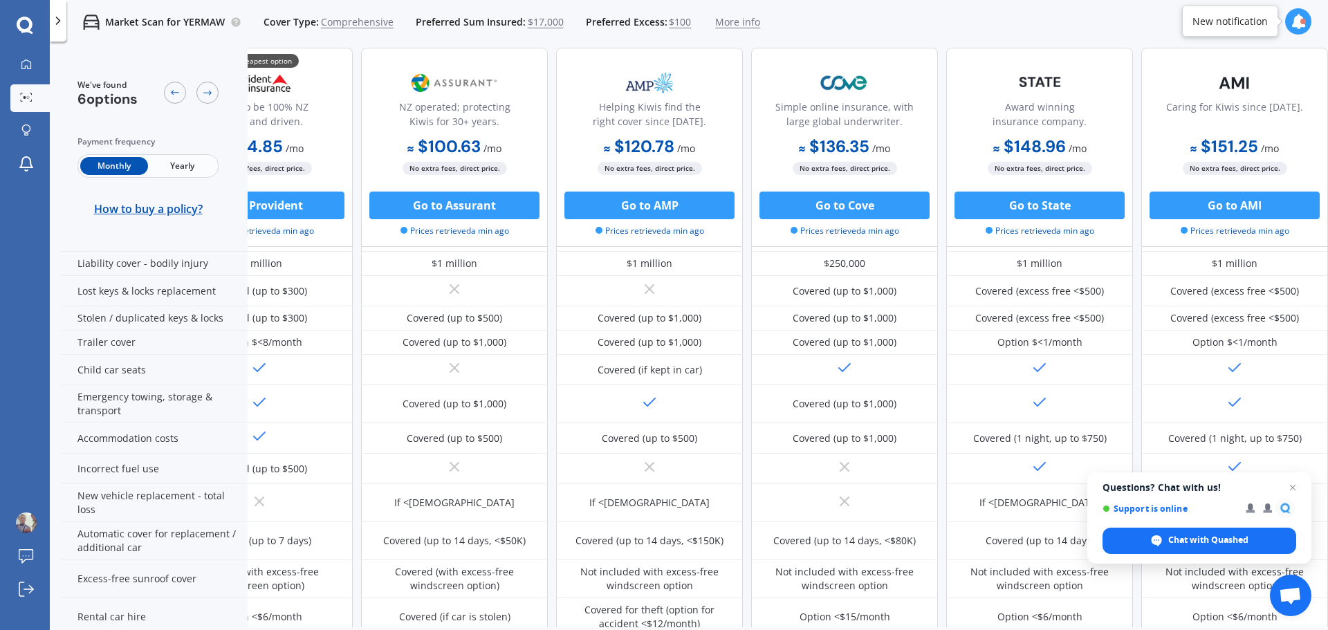
scroll to position [277, 0]
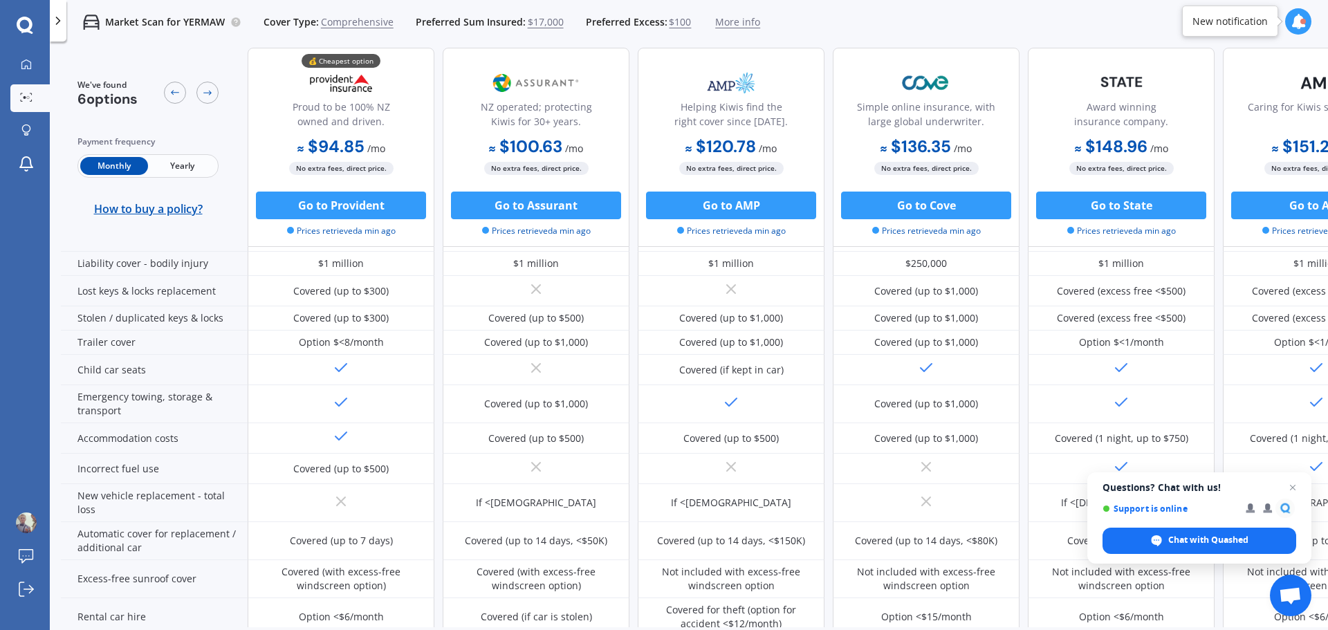
click at [168, 160] on span "Yearly" at bounding box center [182, 166] width 68 height 18
click at [107, 166] on span "Monthly" at bounding box center [114, 166] width 68 height 18
click at [188, 166] on span "Yearly" at bounding box center [182, 166] width 68 height 18
click at [104, 169] on span "Monthly" at bounding box center [114, 166] width 68 height 18
drag, startPoint x: 185, startPoint y: 163, endPoint x: 169, endPoint y: 166, distance: 16.8
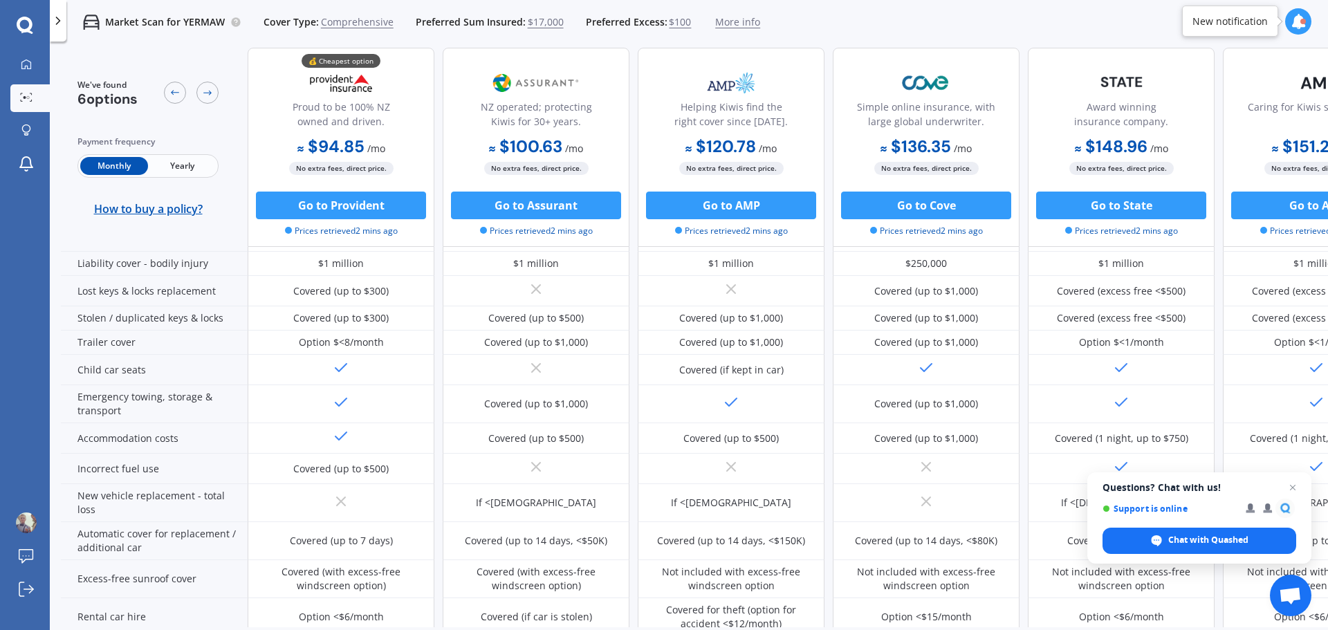
click at [185, 163] on span "Yearly" at bounding box center [182, 166] width 68 height 18
click at [109, 173] on span "Monthly" at bounding box center [114, 166] width 68 height 18
click at [199, 159] on span "Yearly" at bounding box center [182, 166] width 68 height 18
click at [120, 167] on span "Monthly" at bounding box center [114, 166] width 68 height 18
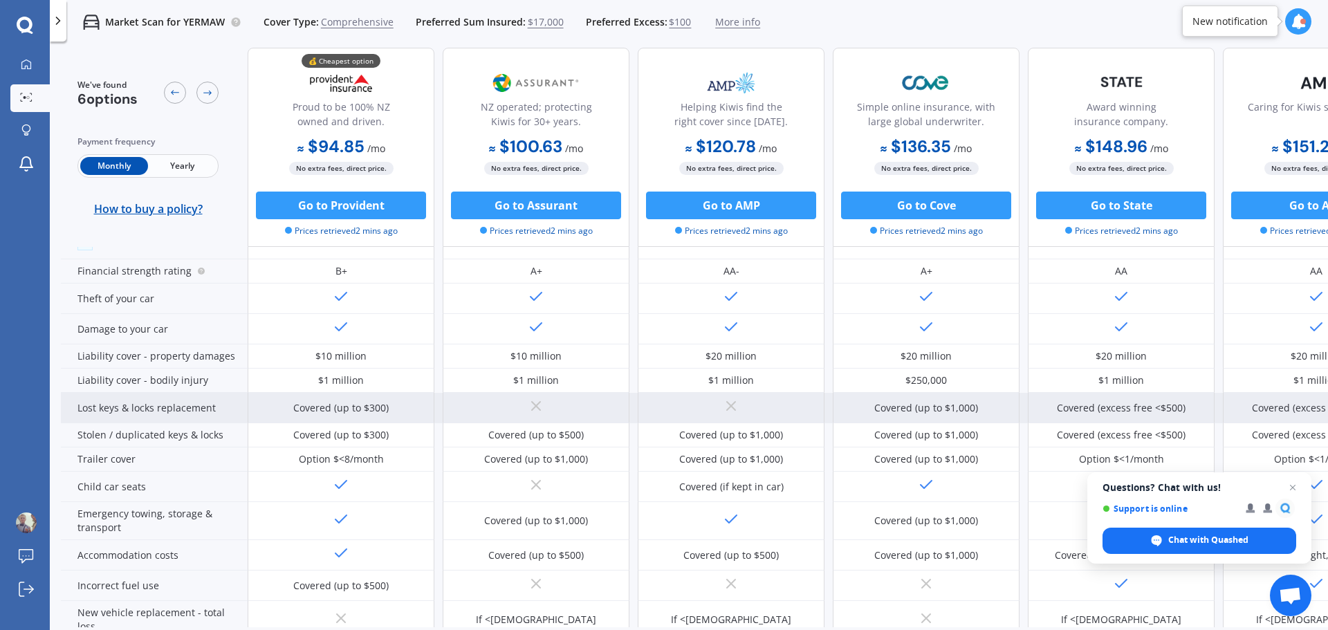
scroll to position [0, 0]
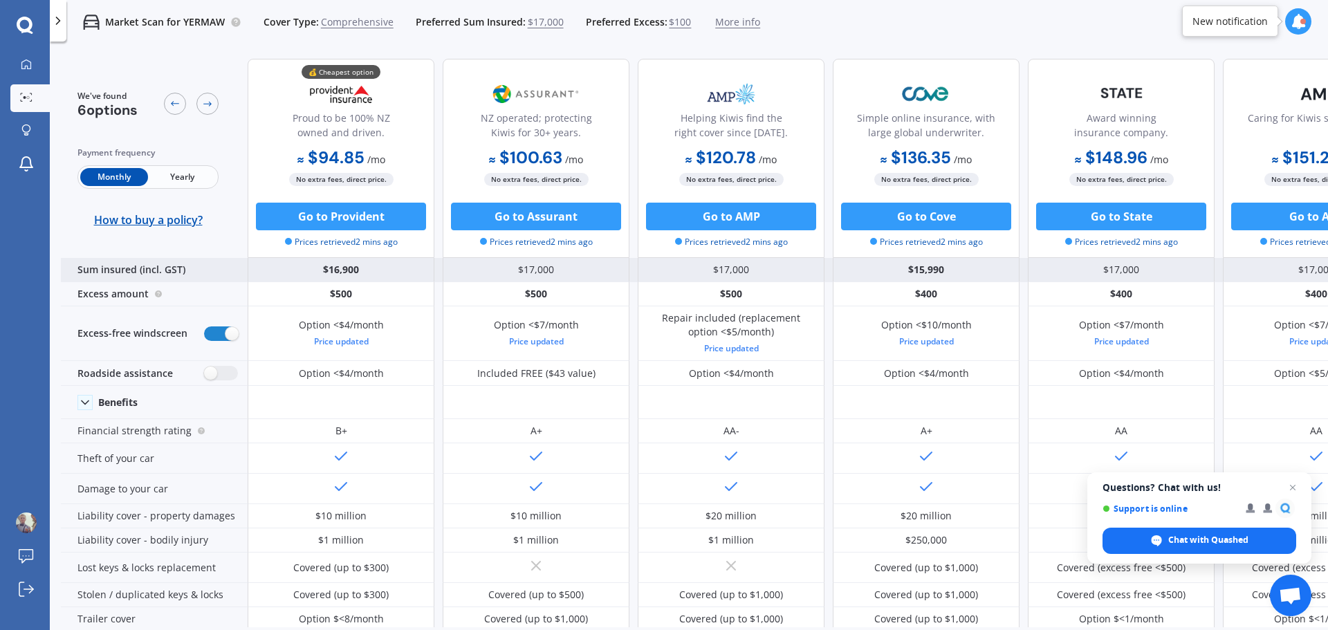
drag, startPoint x: 395, startPoint y: 252, endPoint x: 402, endPoint y: 266, distance: 15.5
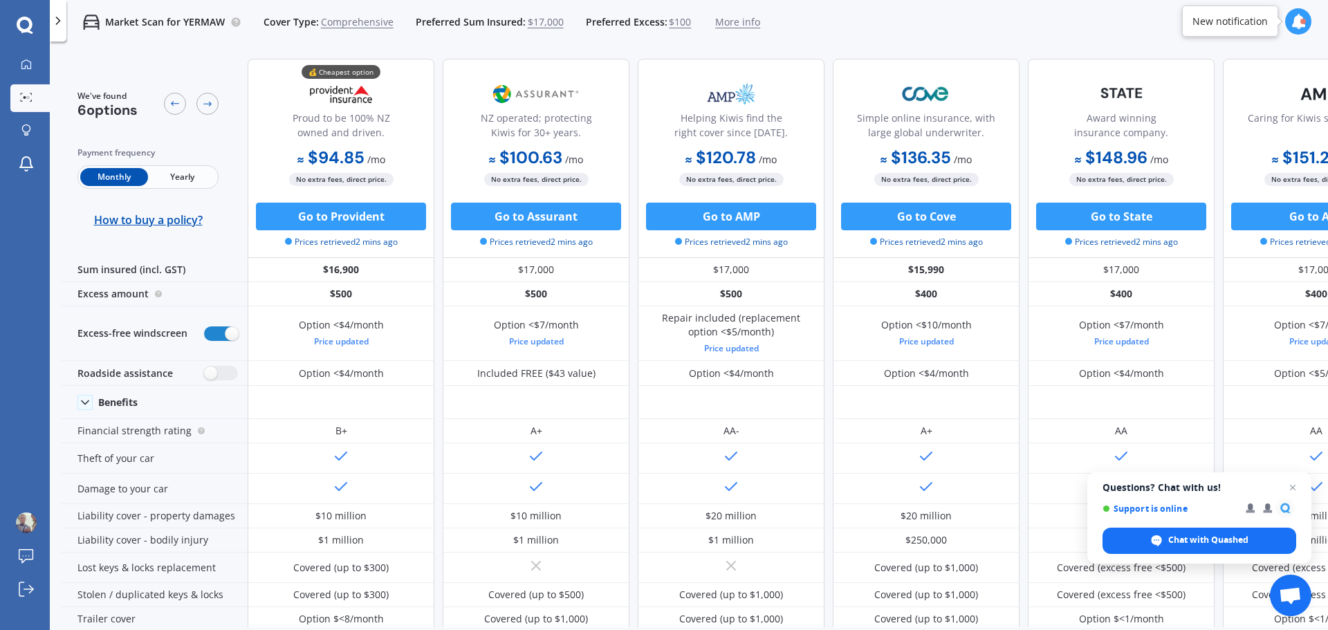
drag, startPoint x: 402, startPoint y: 266, endPoint x: 26, endPoint y: 306, distance: 378.4
click at [26, 306] on div "My Dashboard Market Scan Explore insurance Notifications [PERSON_NAME] Submit f…" at bounding box center [25, 340] width 50 height 579
